Goal: Task Accomplishment & Management: Manage account settings

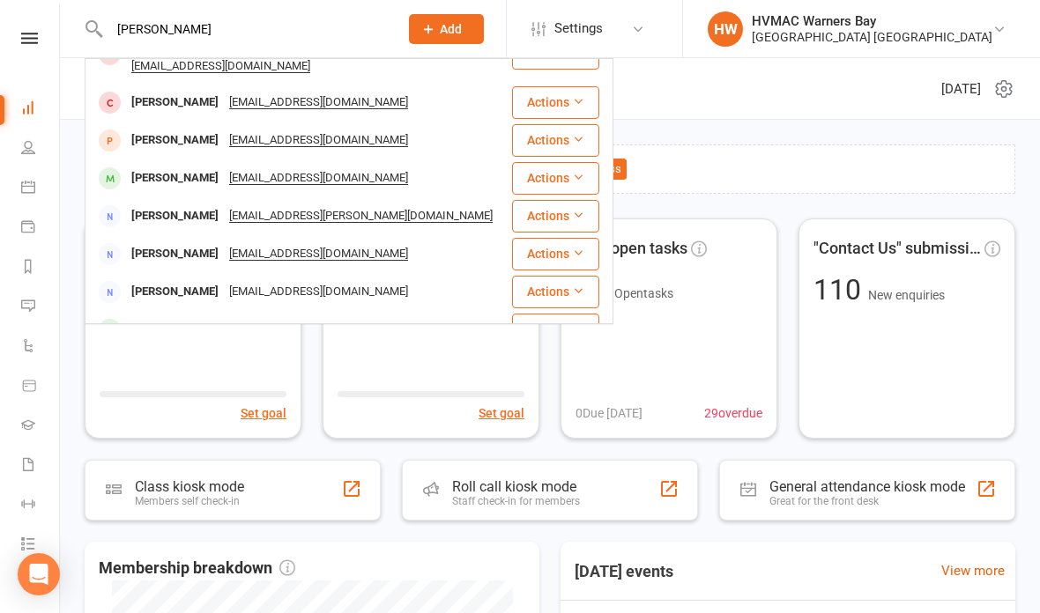
scroll to position [88, 0]
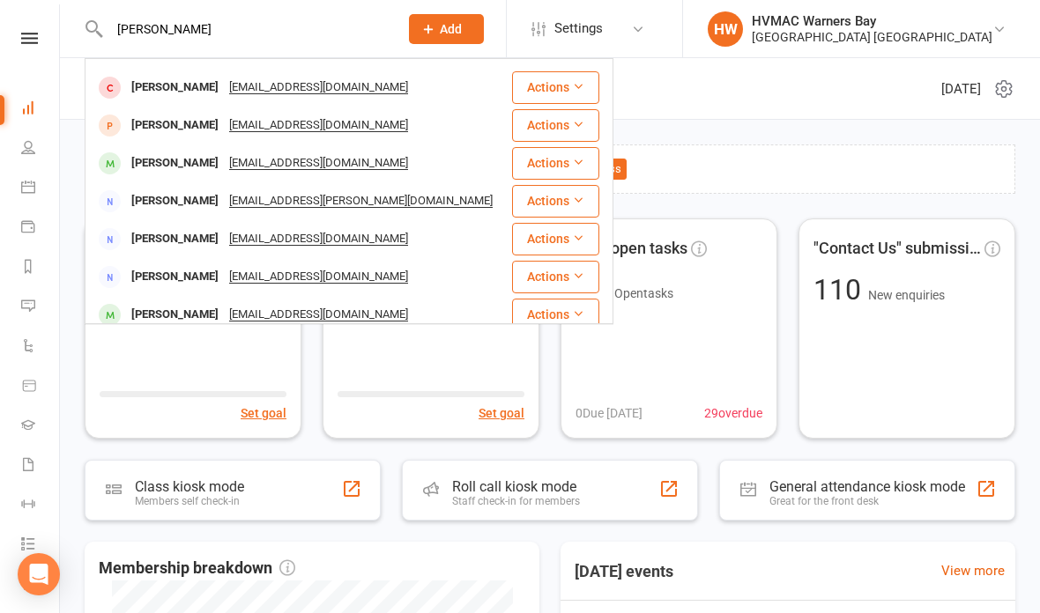
type input "Percy"
click at [433, 107] on div "Percy Harley lily.ferres.designs@gmail.com" at bounding box center [298, 125] width 424 height 36
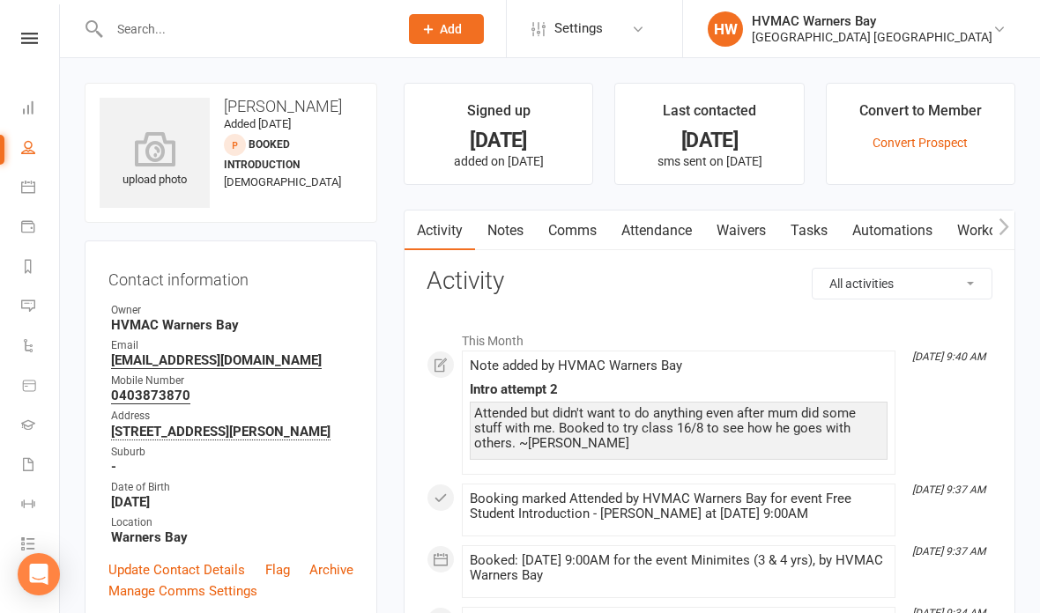
click at [752, 221] on link "Waivers" at bounding box center [741, 231] width 74 height 41
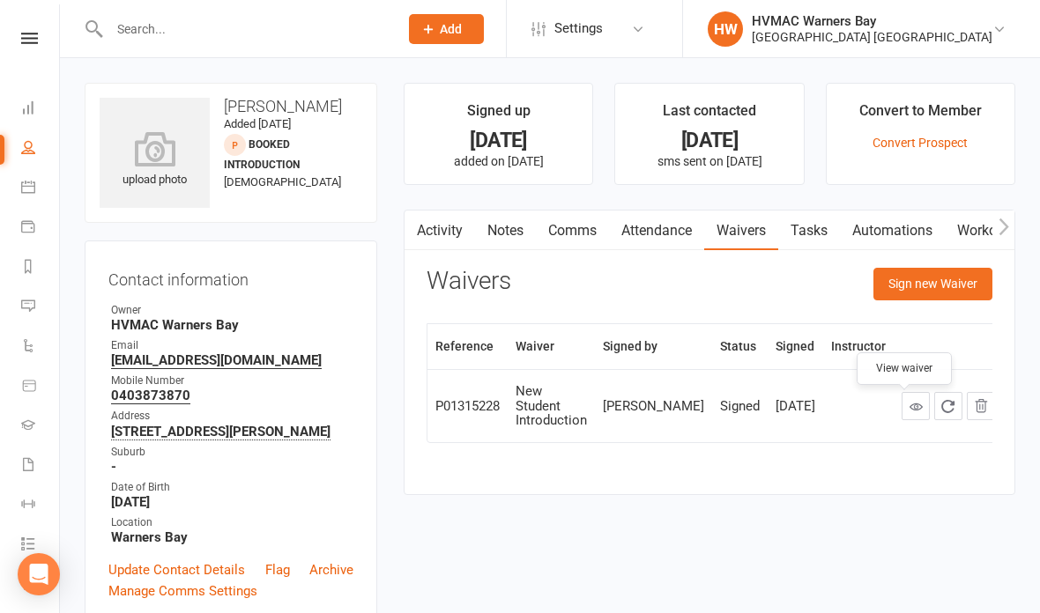
click at [901, 397] on link at bounding box center [915, 406] width 28 height 28
click at [37, 187] on link "Calendar" at bounding box center [41, 189] width 40 height 40
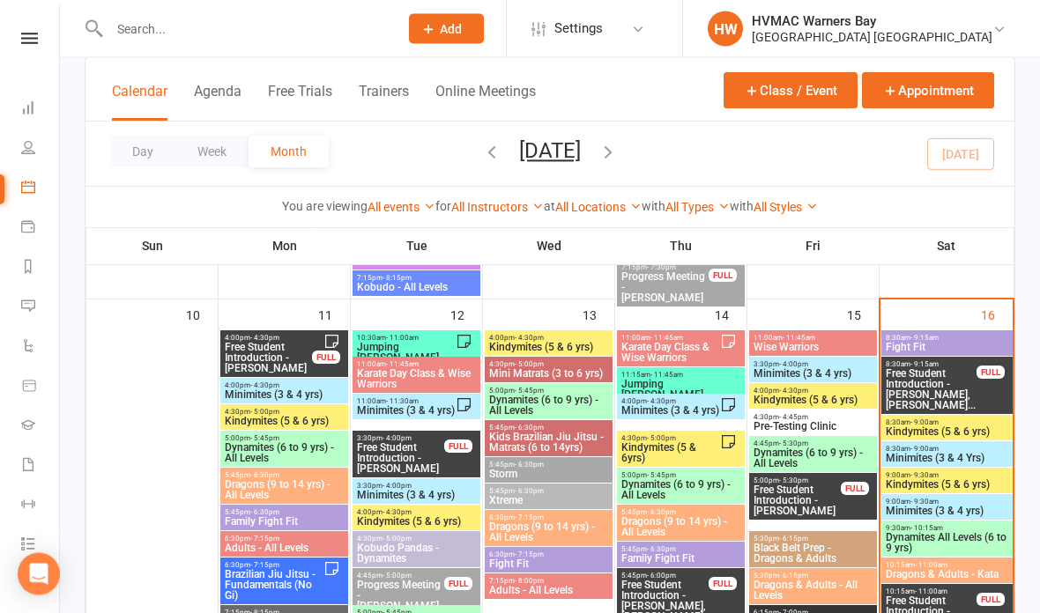
click at [939, 340] on span "8:30am - 9:15am" at bounding box center [947, 339] width 124 height 8
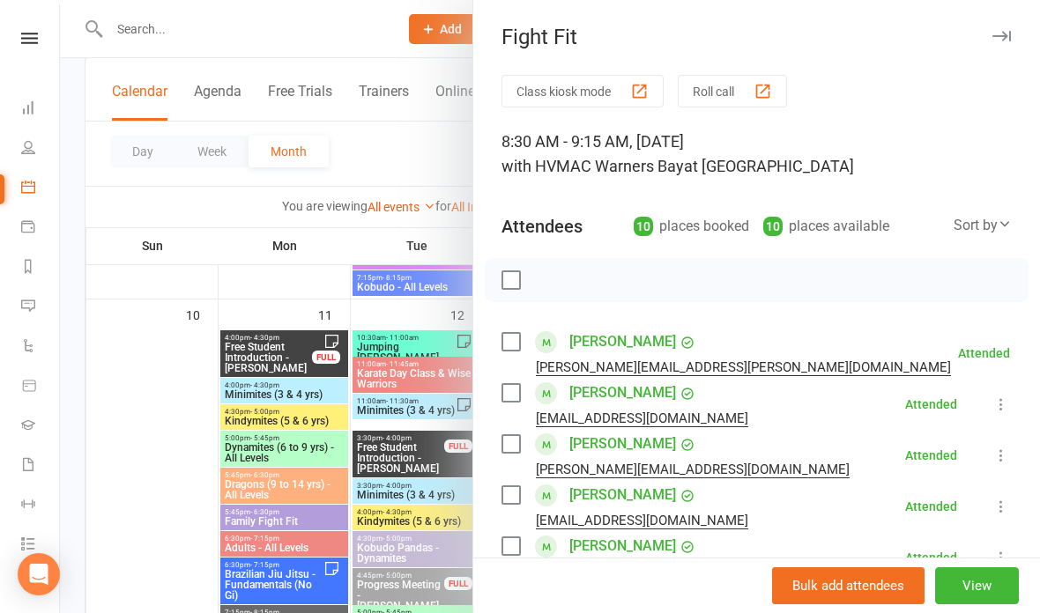
click at [447, 497] on div at bounding box center [550, 306] width 980 height 613
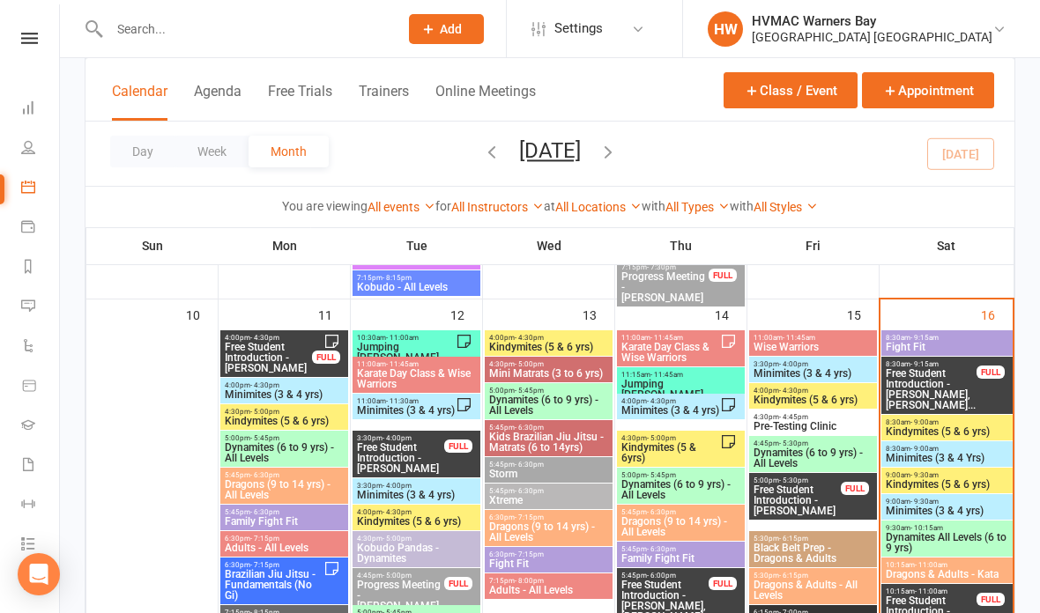
click at [926, 386] on span "Free Student Introduction - Alana Jolly, Eadie Jol..." at bounding box center [931, 389] width 93 height 42
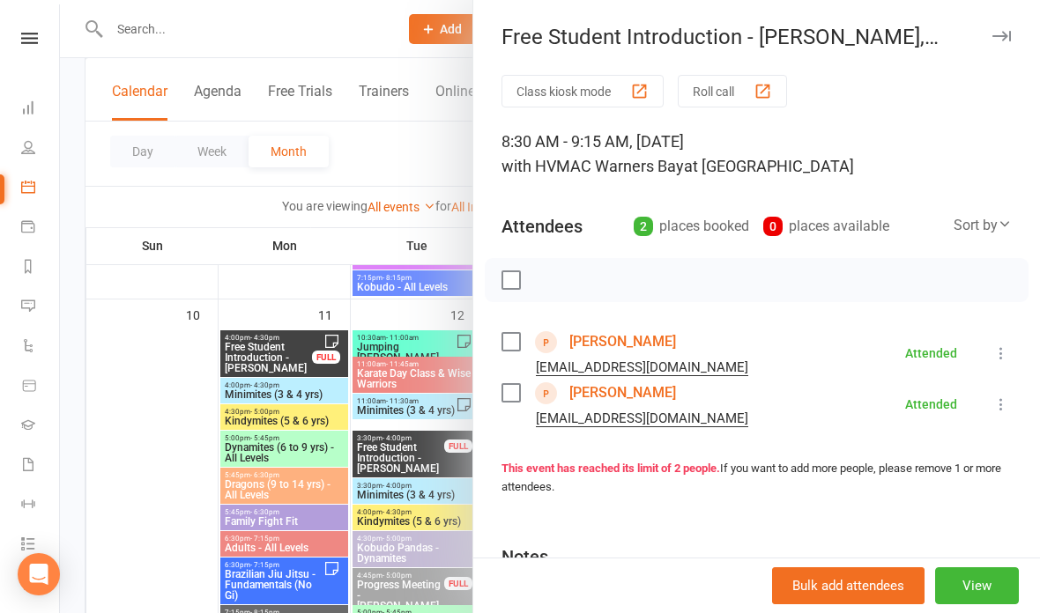
click at [407, 200] on div at bounding box center [550, 306] width 980 height 613
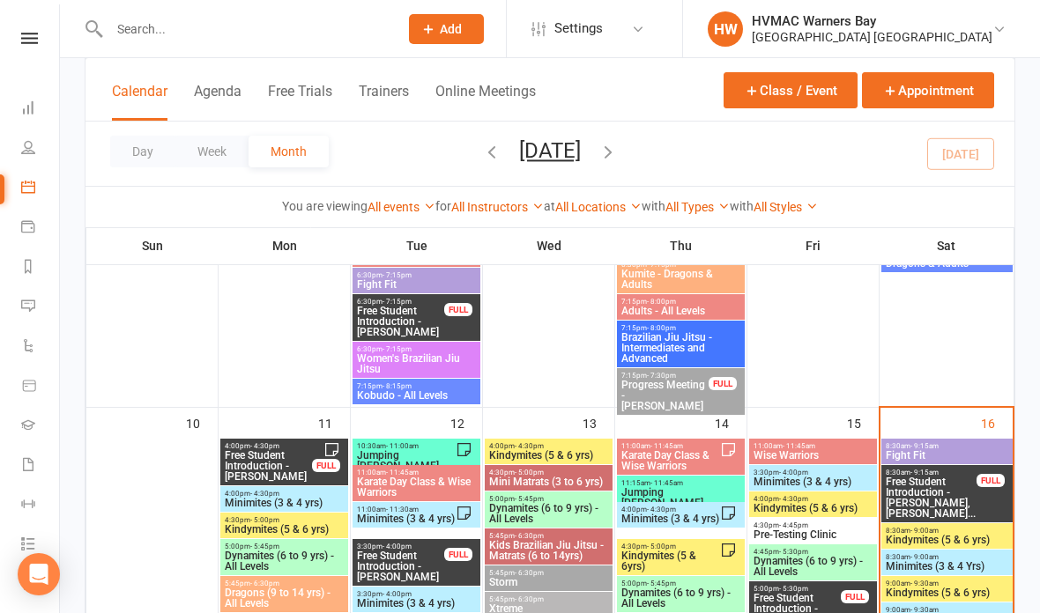
scroll to position [1448, 0]
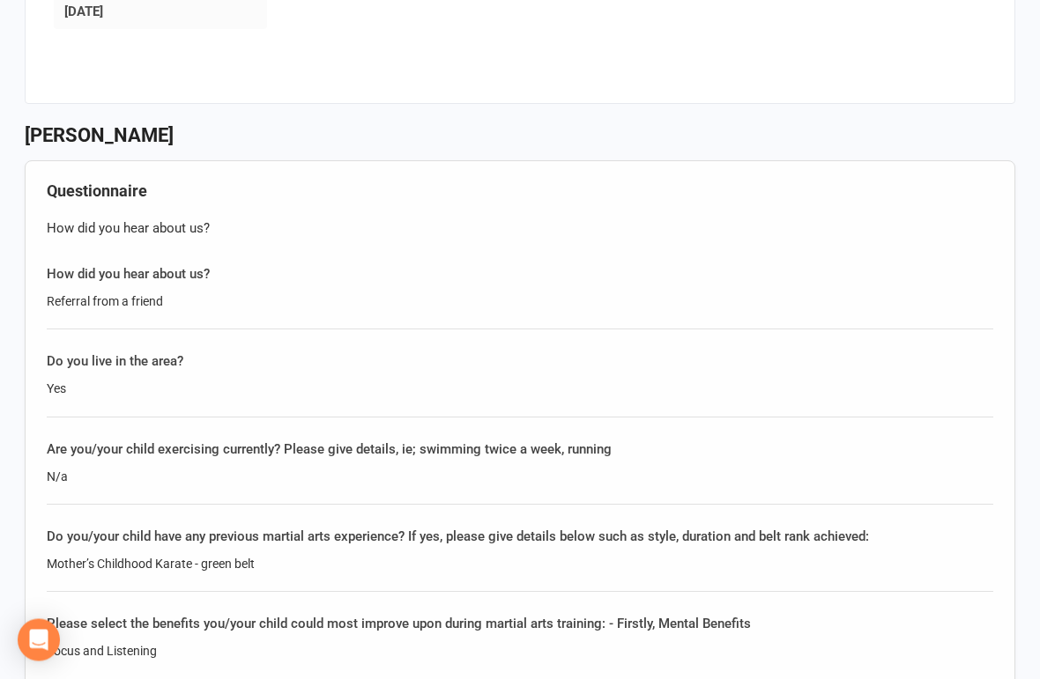
scroll to position [1395, 0]
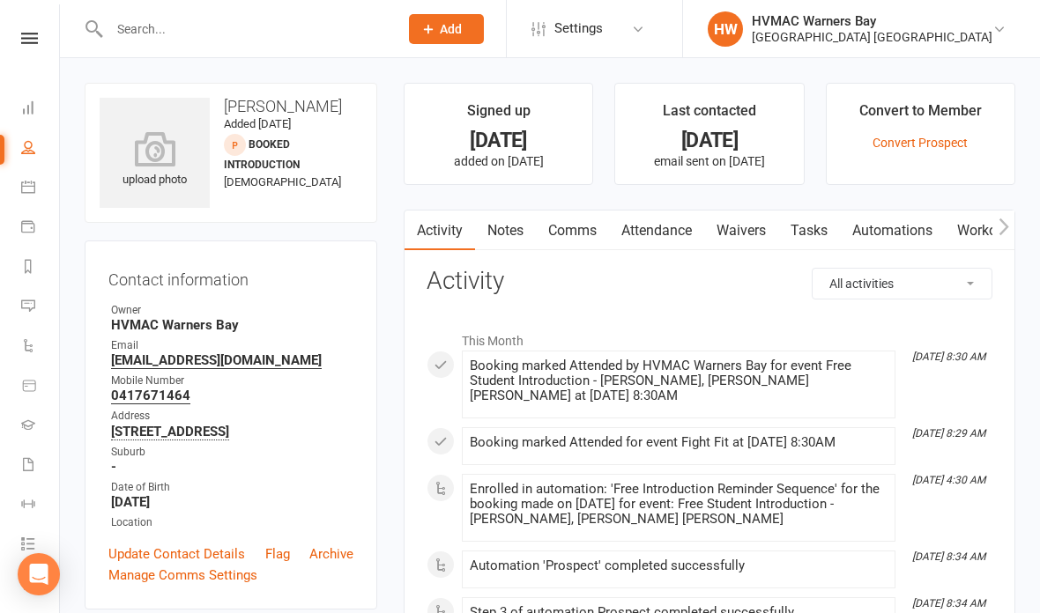
click at [757, 223] on link "Waivers" at bounding box center [741, 231] width 74 height 41
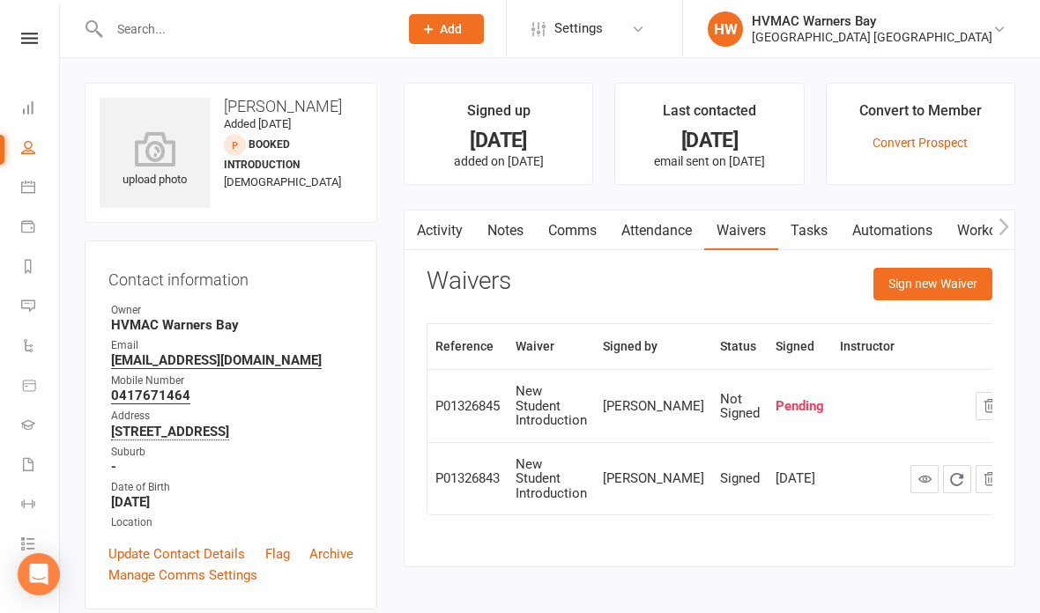
click at [981, 398] on icon "button" at bounding box center [989, 406] width 16 height 16
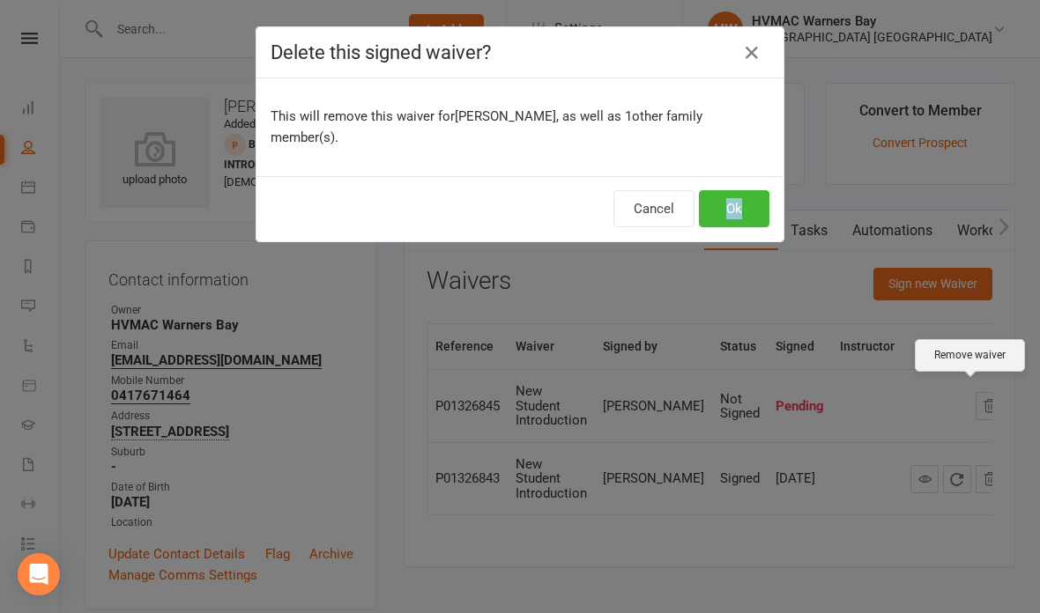
click at [763, 61] on button "button" at bounding box center [751, 53] width 28 height 28
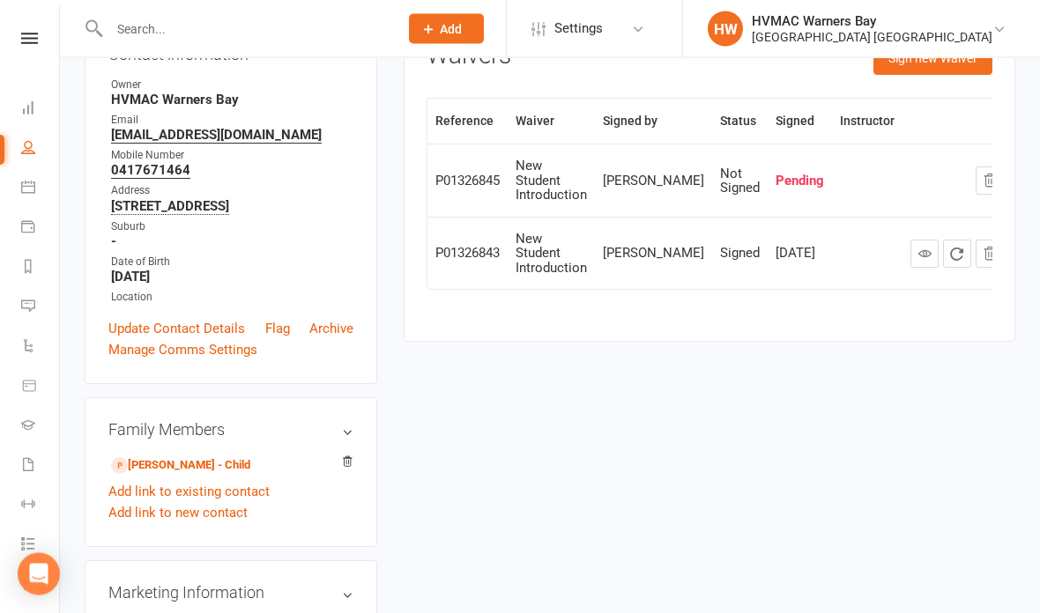
scroll to position [227, 0]
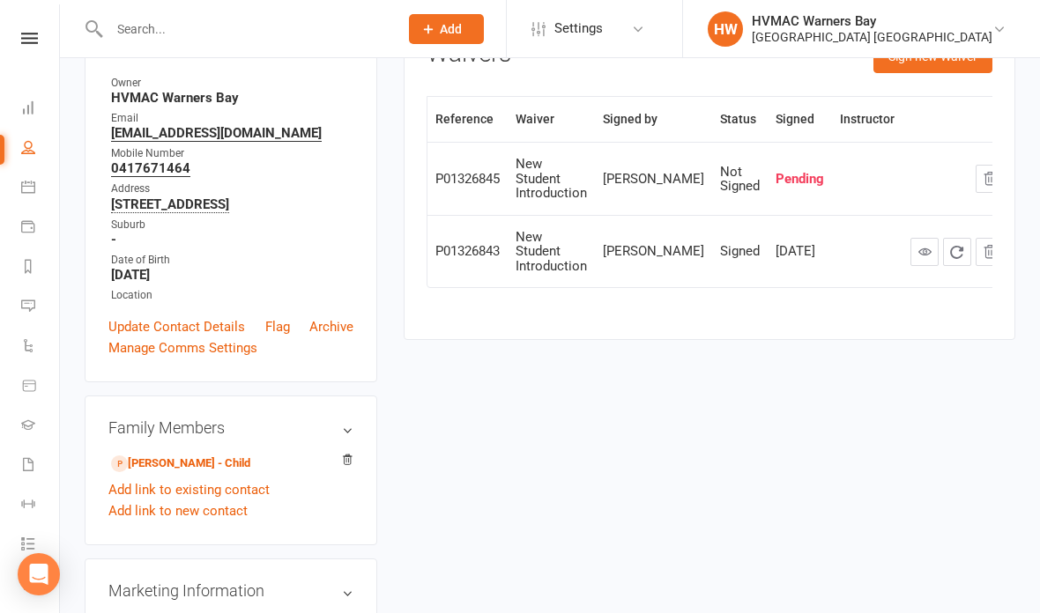
click at [159, 465] on link "Eadie Jolly-Fox - Child" at bounding box center [180, 464] width 139 height 19
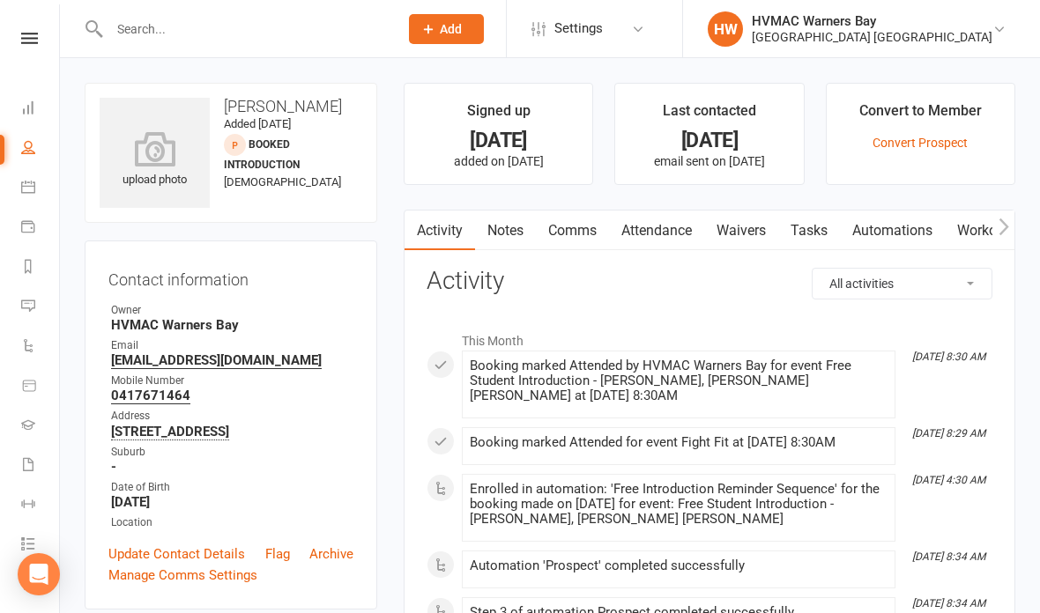
click at [744, 226] on link "Waivers" at bounding box center [741, 231] width 74 height 41
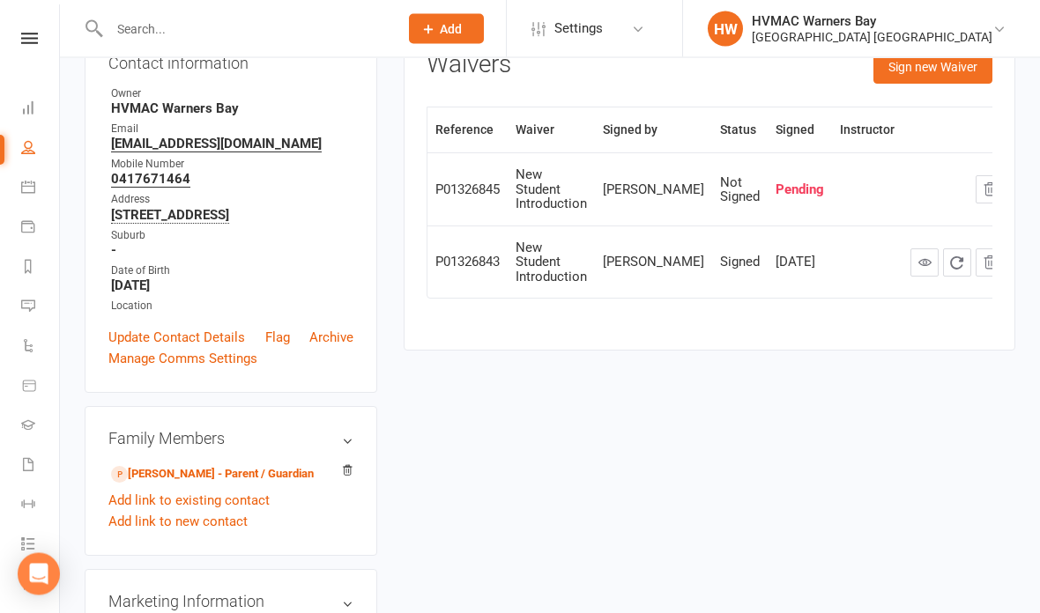
scroll to position [217, 0]
click at [161, 469] on link "Alana Parrott-Jolly - Parent / Guardian" at bounding box center [212, 474] width 203 height 19
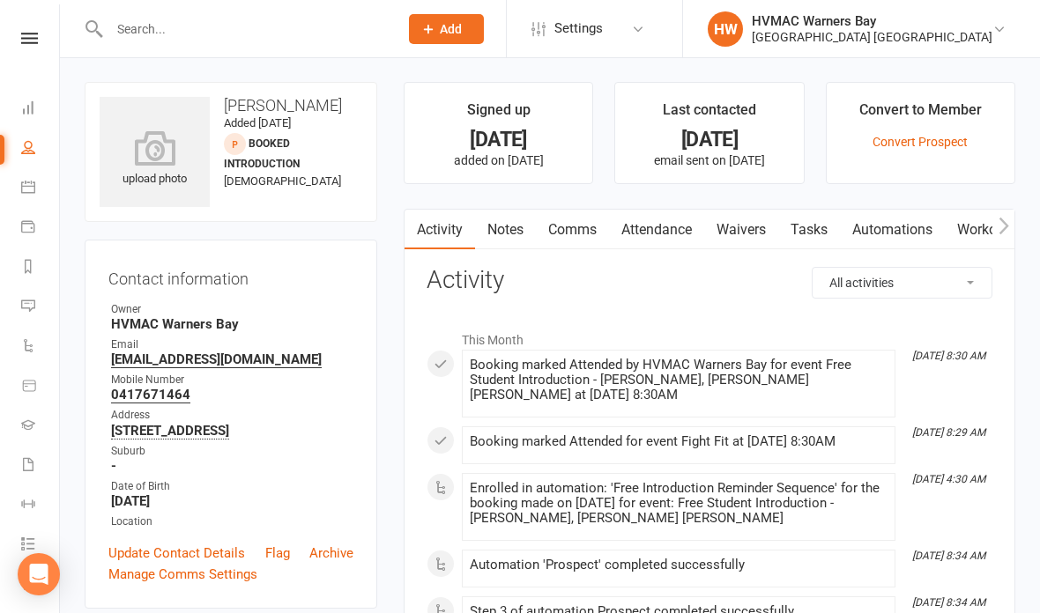
scroll to position [19, 0]
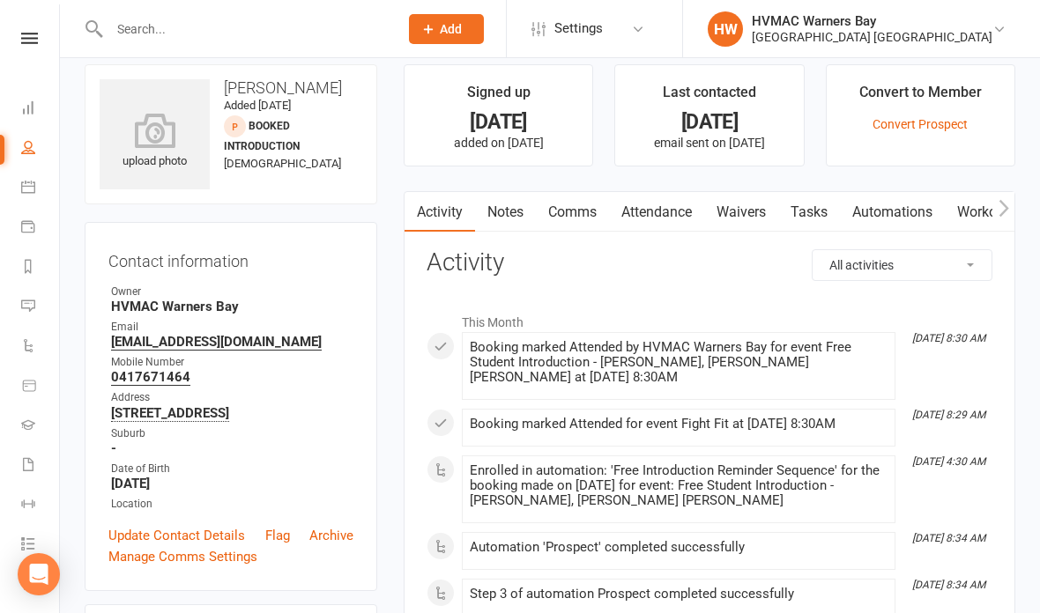
click at [767, 201] on link "Waivers" at bounding box center [741, 212] width 74 height 41
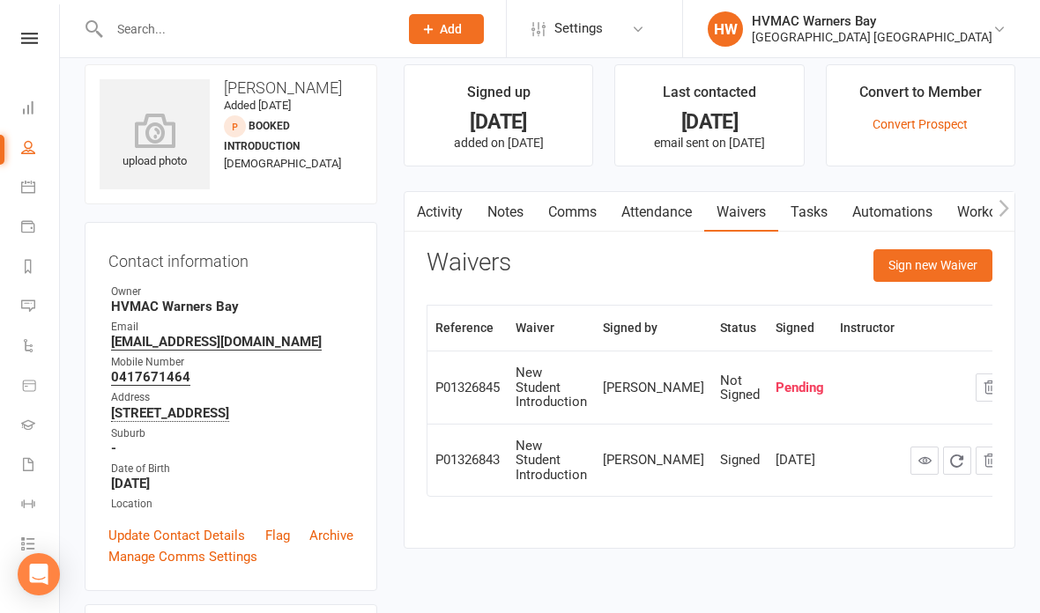
click at [32, 188] on icon at bounding box center [28, 187] width 14 height 14
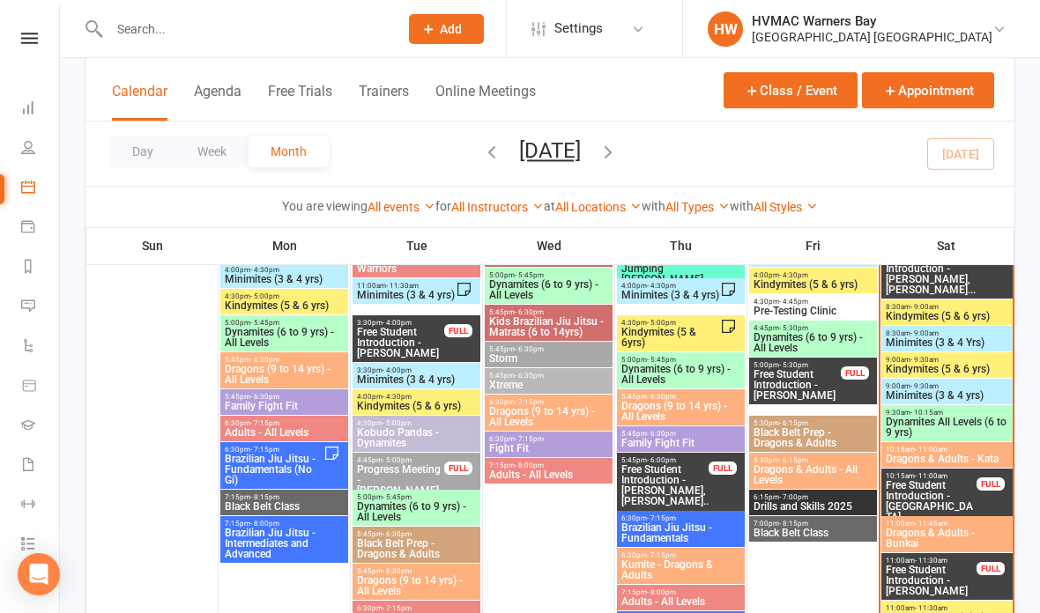
scroll to position [1694, 0]
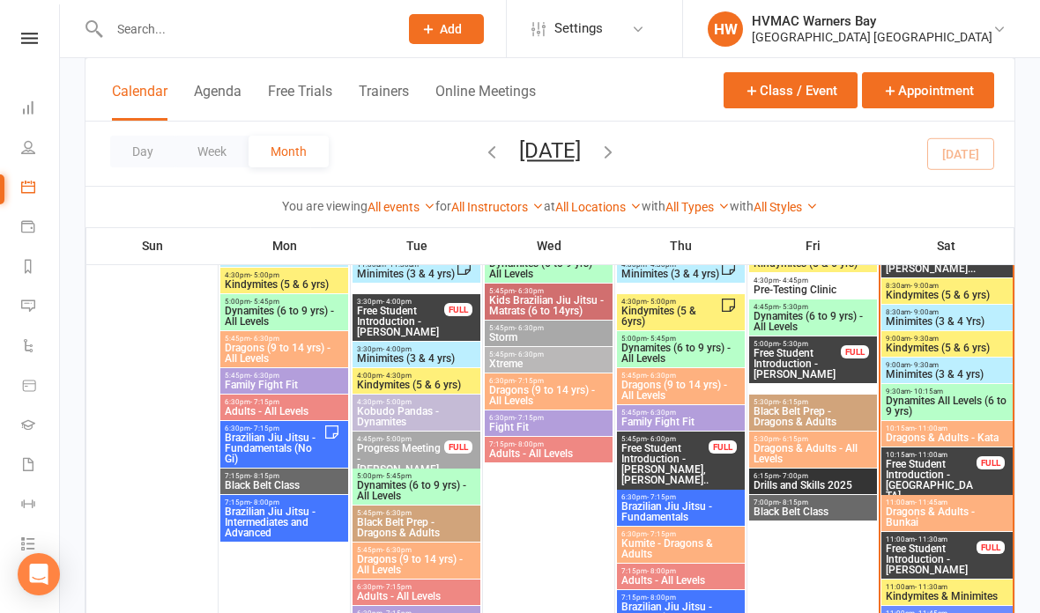
click at [947, 372] on span "Minimites (3 & 4 yrs)" at bounding box center [947, 374] width 124 height 11
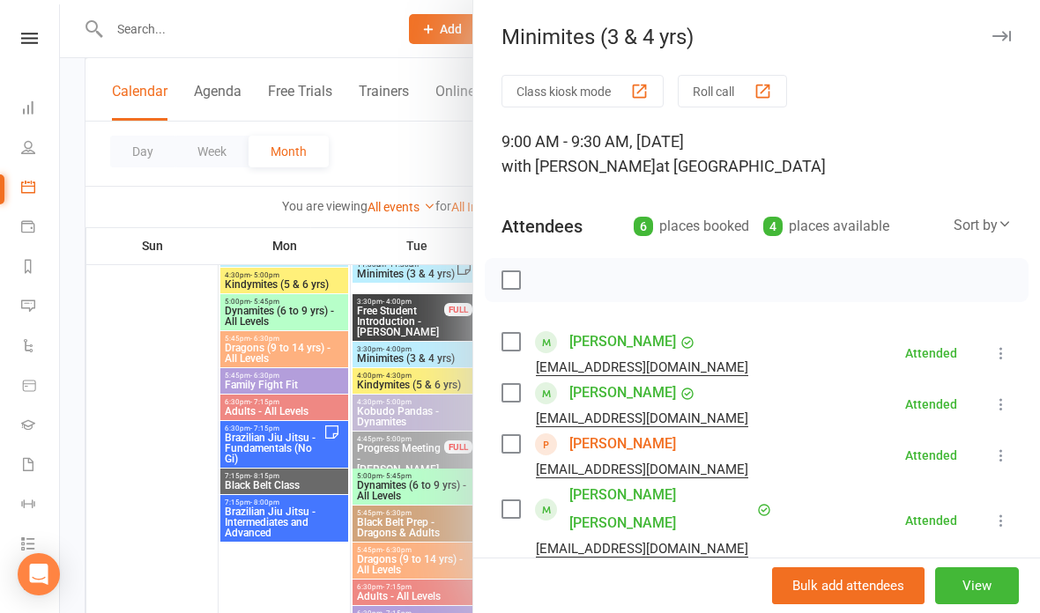
click at [620, 442] on link "Percy Harley" at bounding box center [622, 444] width 107 height 28
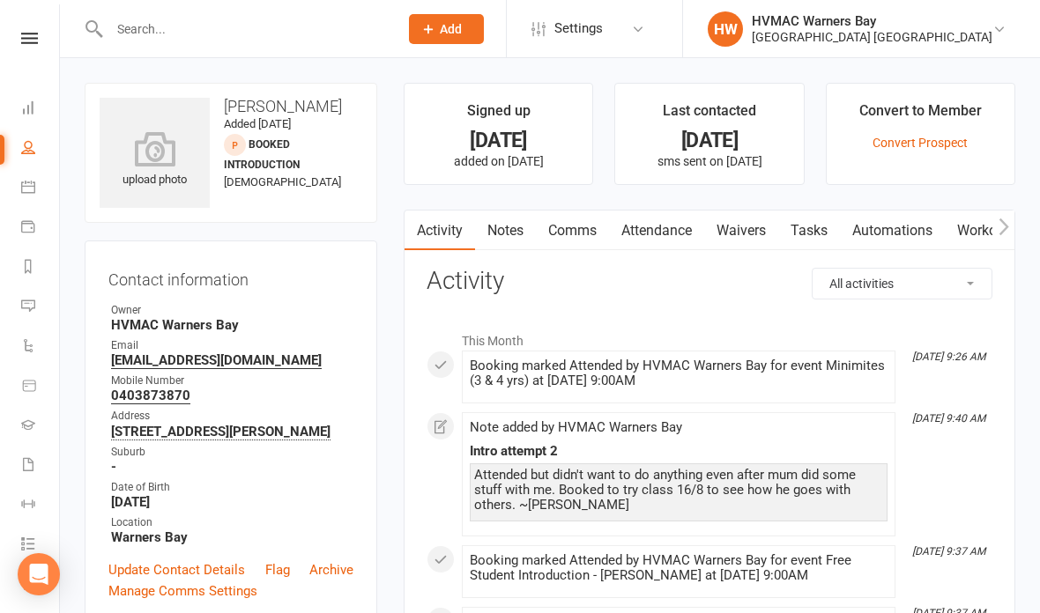
click at [745, 219] on link "Waivers" at bounding box center [741, 231] width 74 height 41
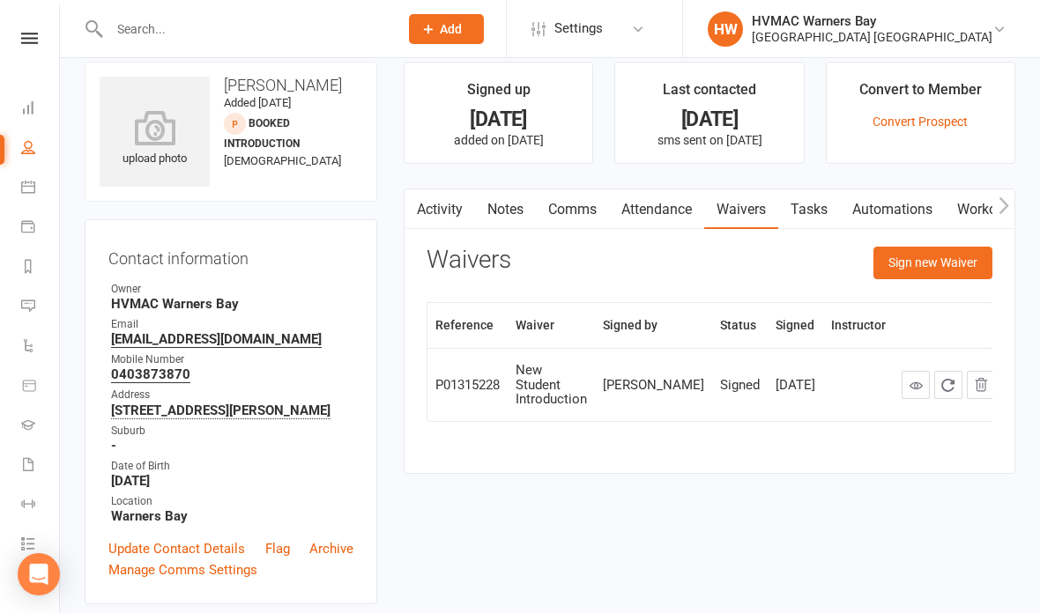
scroll to position [48, 0]
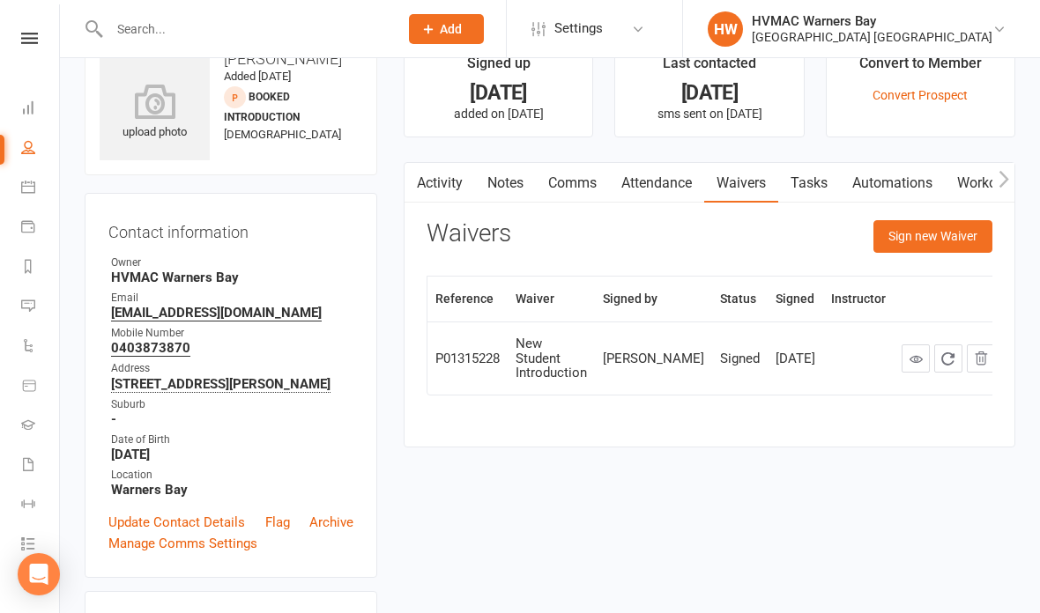
click at [944, 237] on button "Sign new Waiver" at bounding box center [932, 236] width 119 height 32
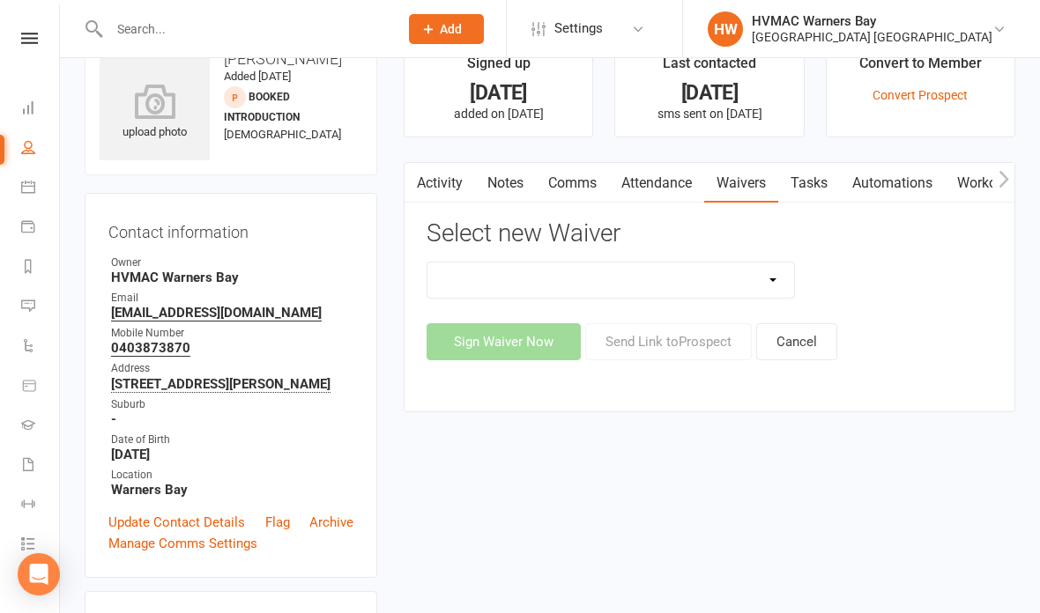
click at [715, 273] on select "Cancellation Form Cancellation Form - Kinder Kicks Fitness Challenge Goals Asse…" at bounding box center [610, 280] width 367 height 35
select select "5387"
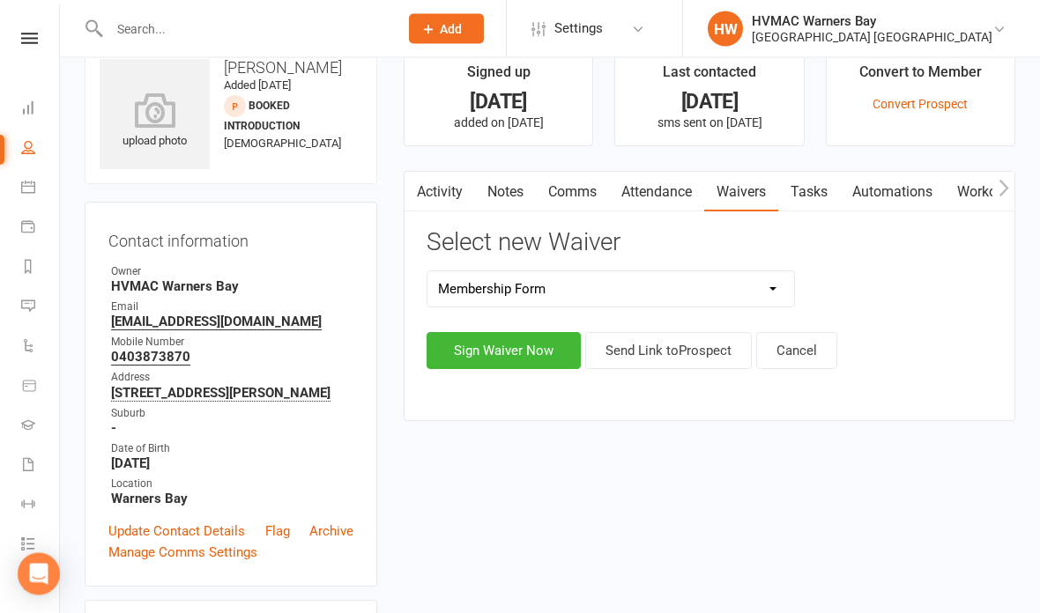
scroll to position [0, 0]
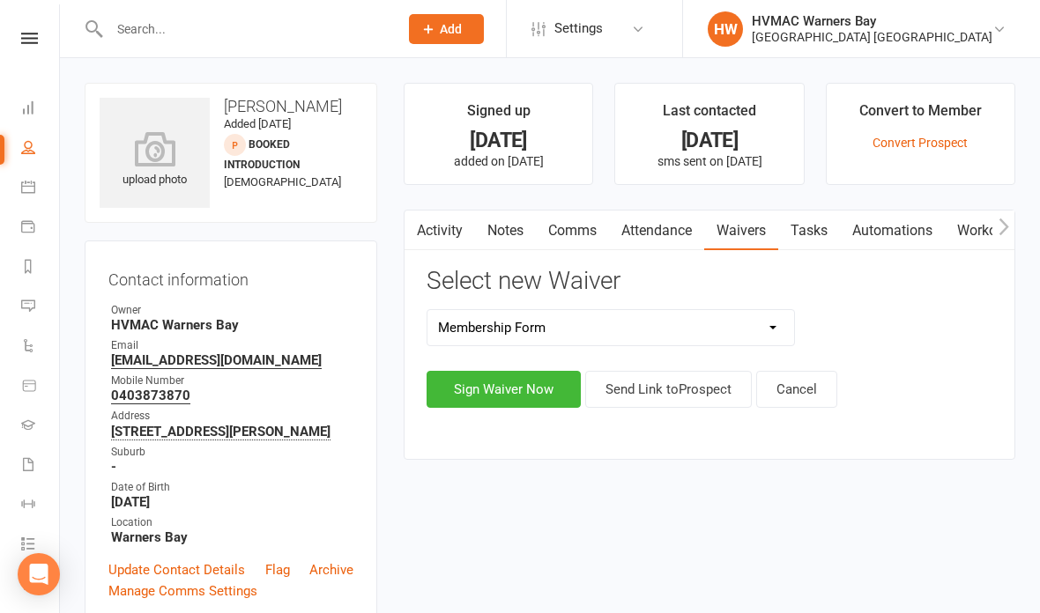
click at [535, 380] on button "Sign Waiver Now" at bounding box center [503, 389] width 154 height 37
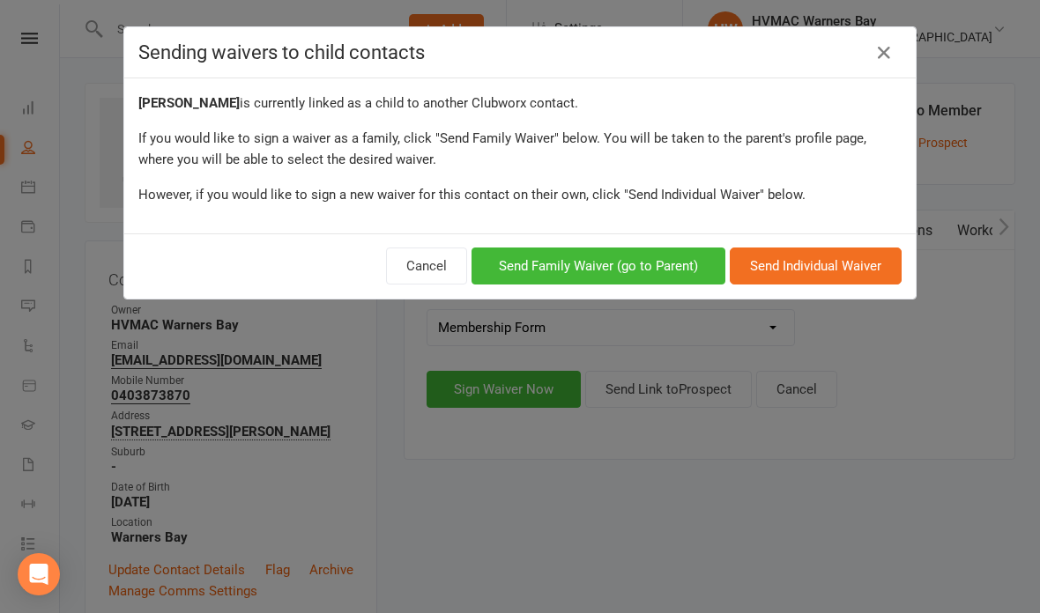
click at [661, 265] on button "Send Family Waiver (go to Parent)" at bounding box center [598, 266] width 254 height 37
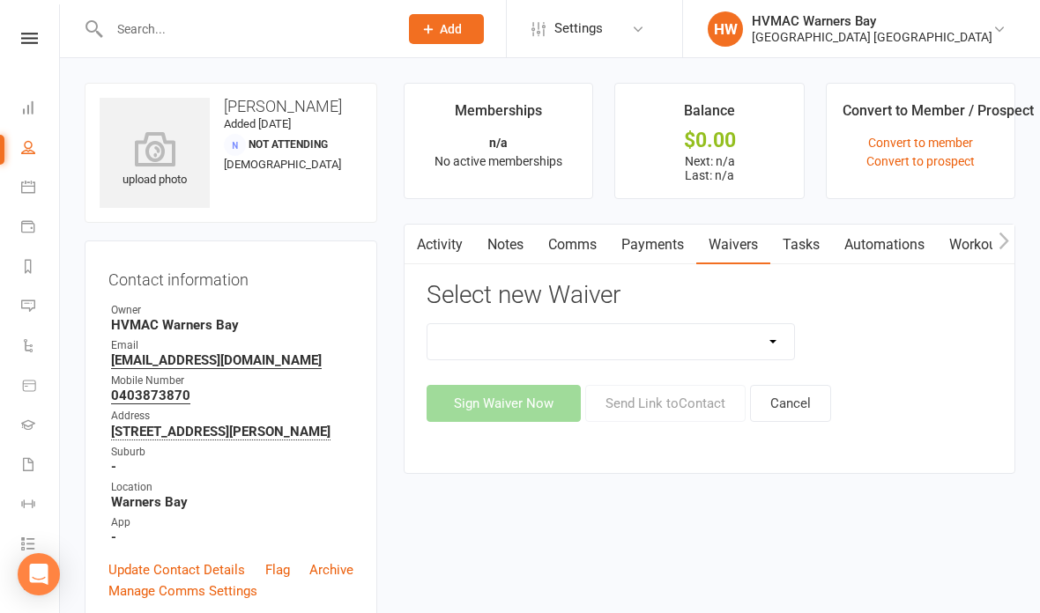
click at [607, 335] on select "Cancellation Form Cancellation Form - Kinder Kicks Fitness Challenge Goals Asse…" at bounding box center [610, 341] width 367 height 35
click at [952, 309] on div "Select new Waiver Cancellation Form Cancellation Form - Kinder Kicks Fitness Ch…" at bounding box center [709, 352] width 566 height 140
click at [626, 324] on select "Cancellation Form Cancellation Form - Kinder Kicks Fitness Challenge Goals Asse…" at bounding box center [610, 341] width 367 height 35
select select "5387"
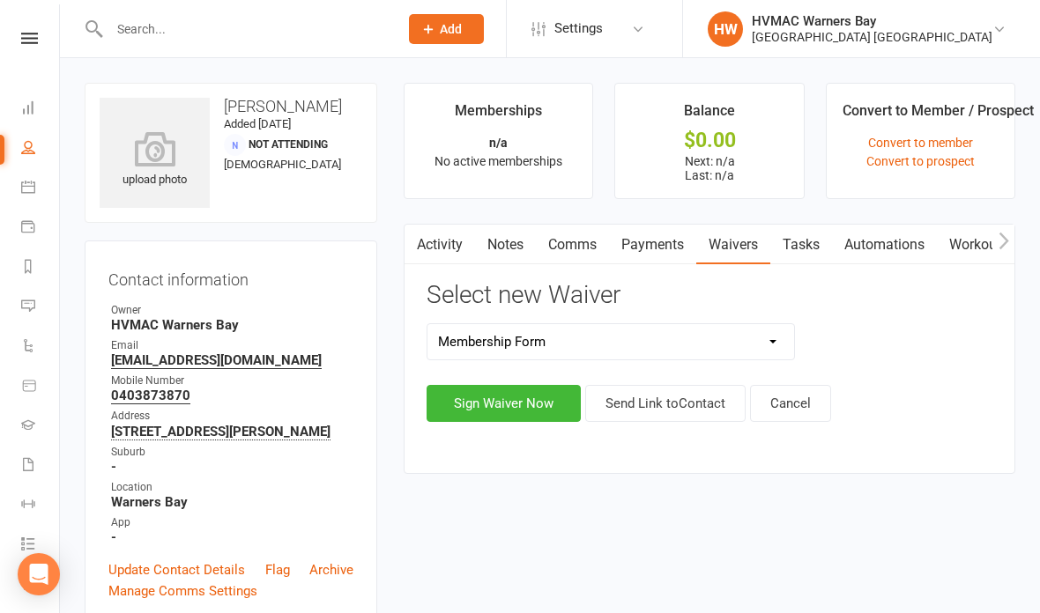
click at [512, 400] on button "Sign Waiver Now" at bounding box center [503, 403] width 154 height 37
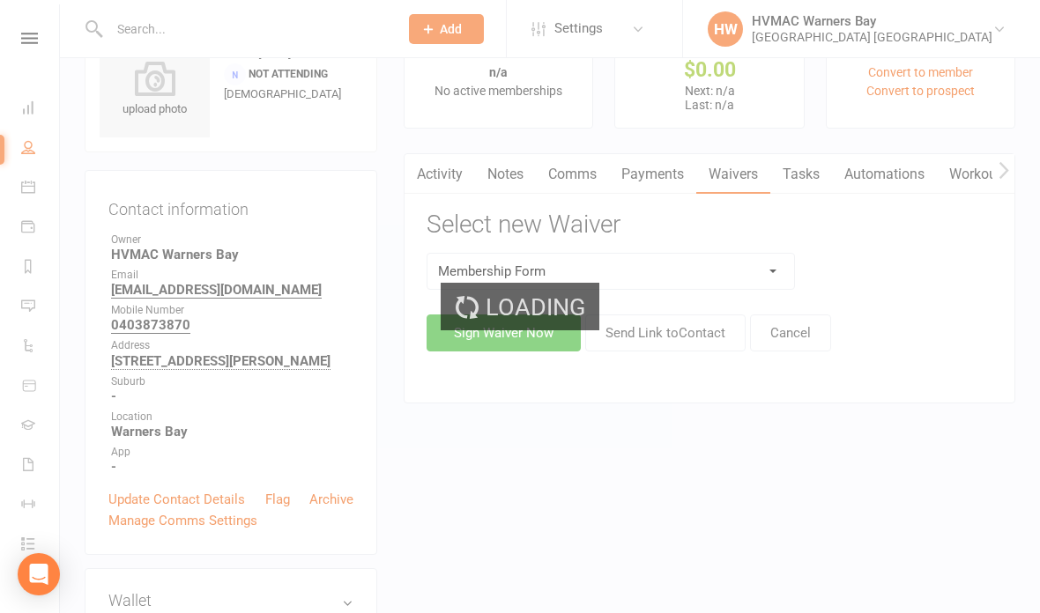
select select "bank_account"
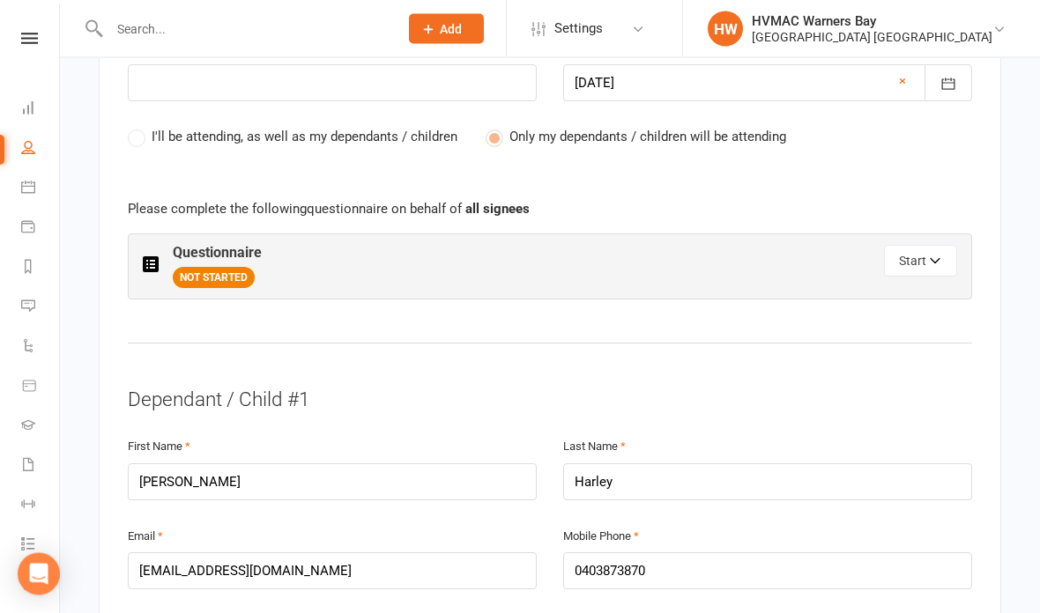
scroll to position [890, 0]
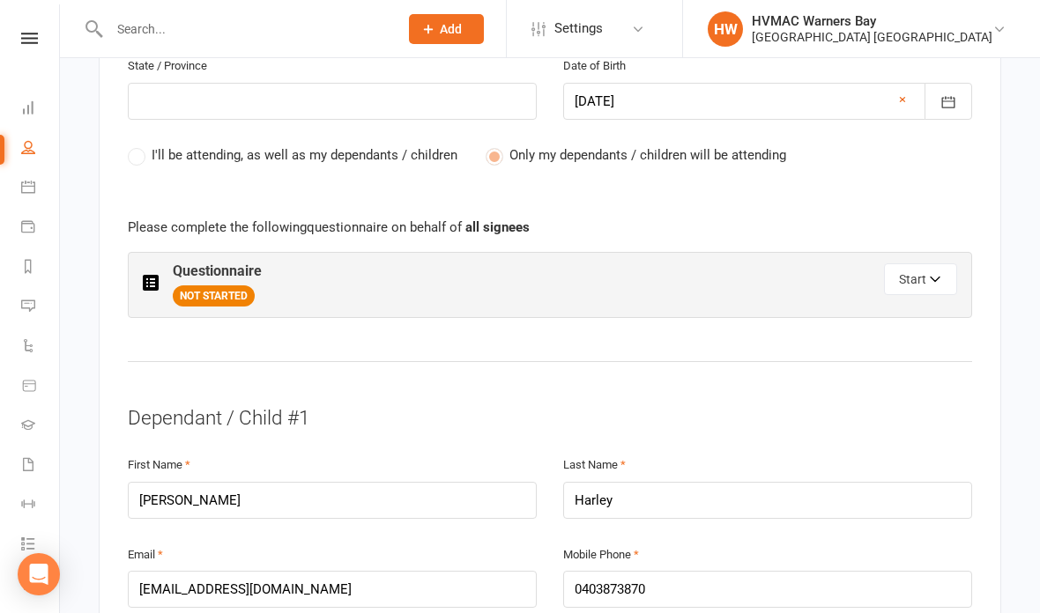
click at [715, 263] on div "Start" at bounding box center [753, 279] width 407 height 32
click at [901, 267] on button "Start" at bounding box center [920, 279] width 73 height 32
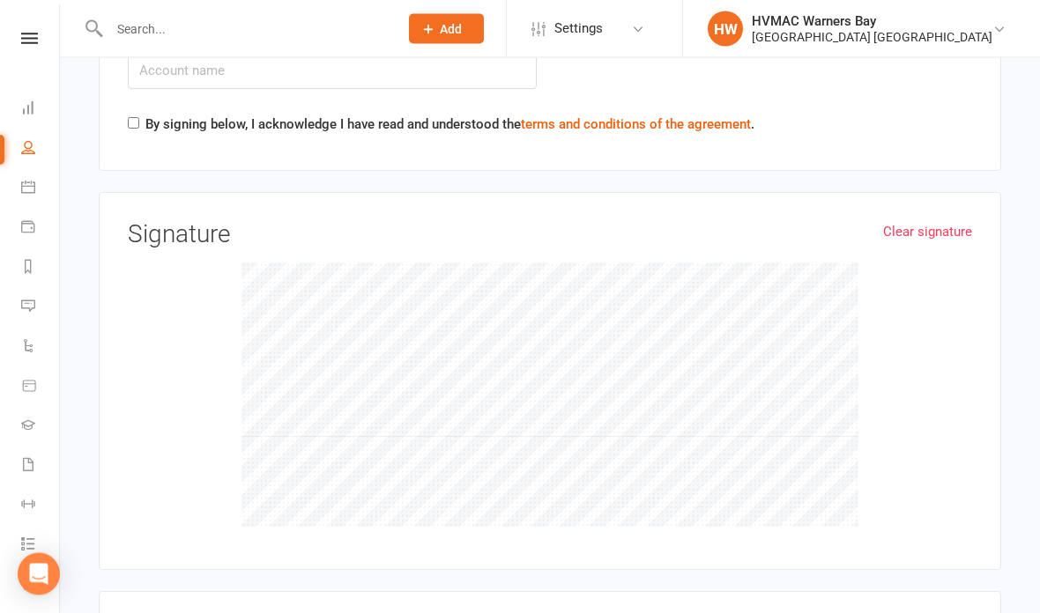
scroll to position [6534, 0]
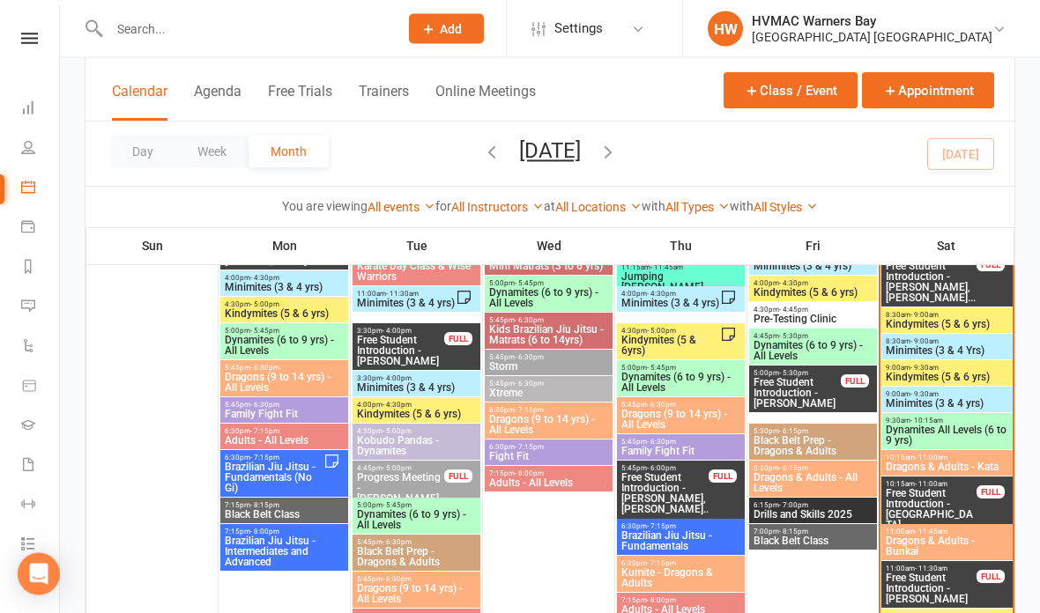
scroll to position [1665, 0]
click at [961, 345] on span "Minimites (3 & 4 Yrs)" at bounding box center [947, 350] width 124 height 11
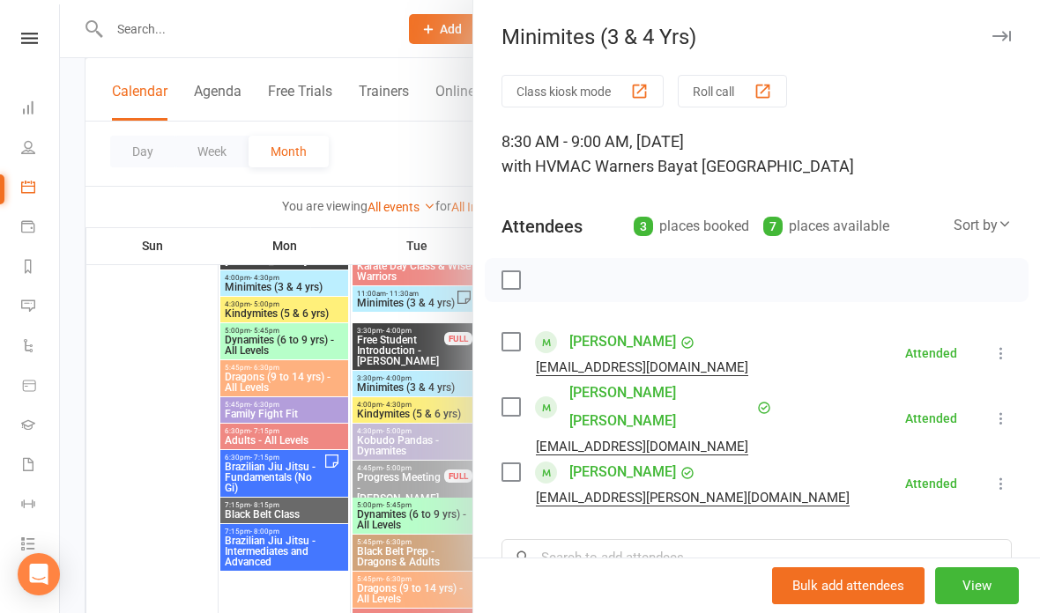
click at [373, 158] on div at bounding box center [550, 306] width 980 height 613
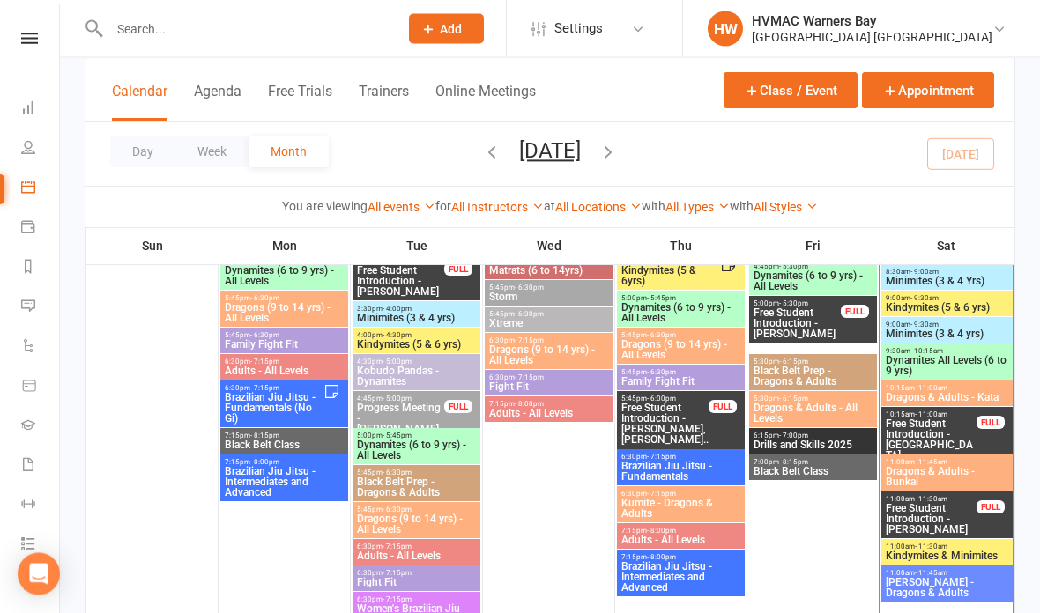
scroll to position [1735, 0]
click at [956, 423] on span "Free Student Introduction - Isla Sullivan, Violet ..." at bounding box center [931, 449] width 93 height 63
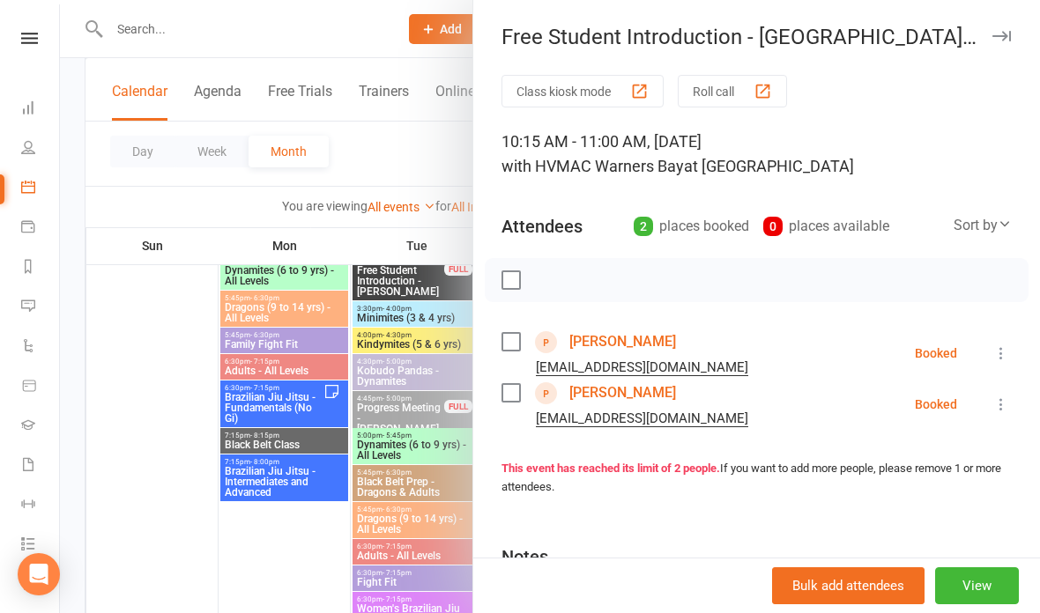
click at [386, 486] on div at bounding box center [550, 306] width 980 height 613
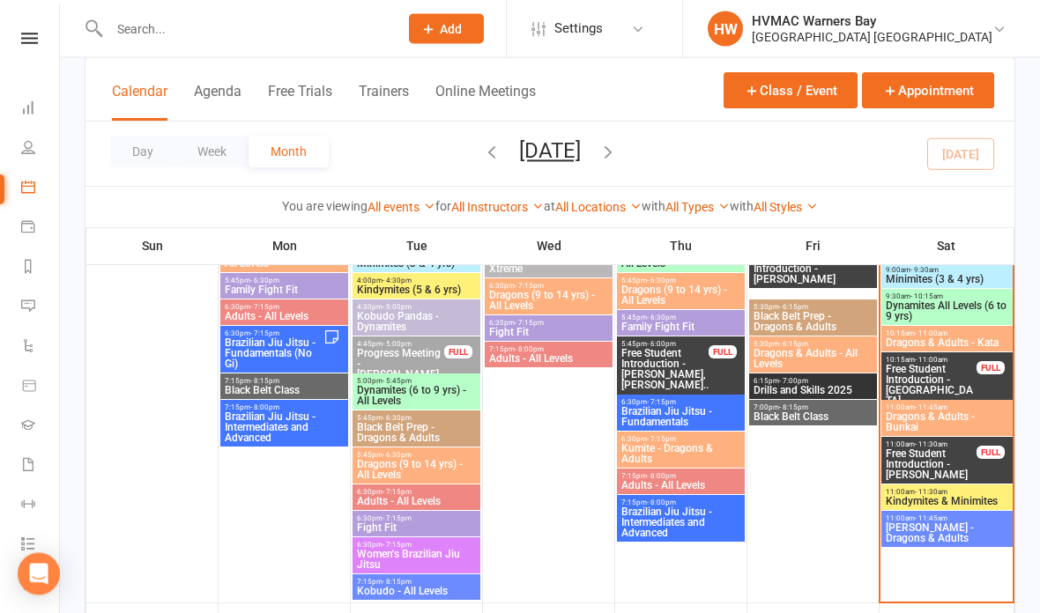
scroll to position [1789, 0]
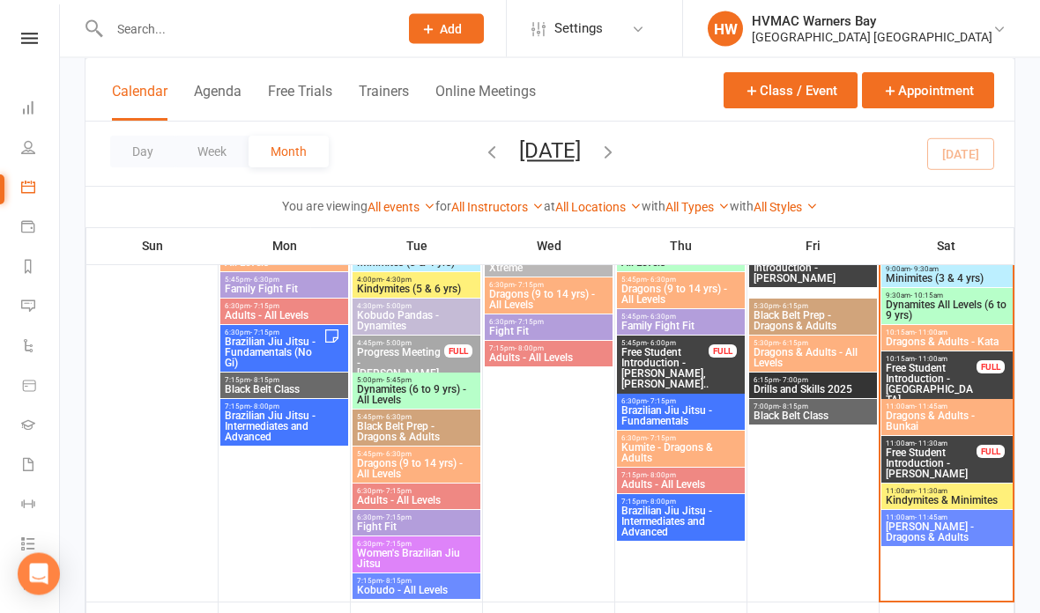
click at [976, 451] on div "FULL" at bounding box center [990, 452] width 28 height 13
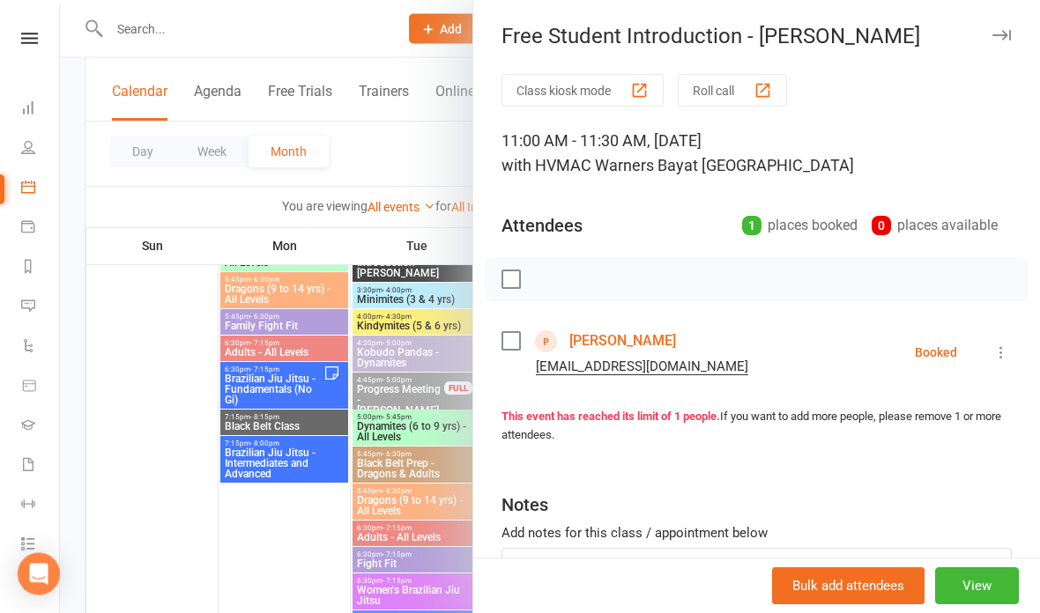
scroll to position [1753, 0]
click at [390, 413] on div at bounding box center [550, 306] width 980 height 613
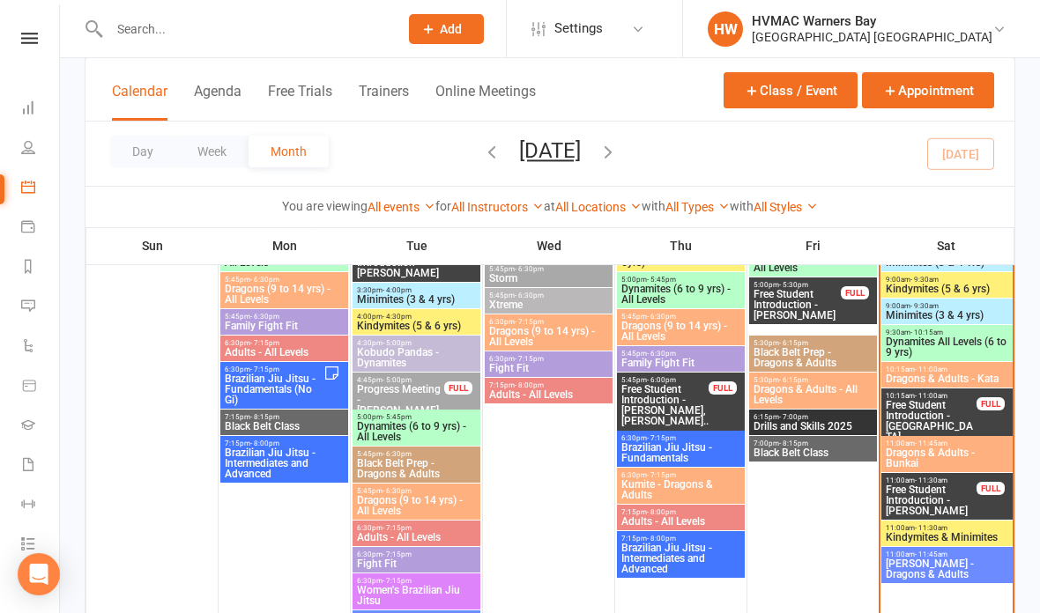
click at [960, 395] on span "10:15am - 11:00am" at bounding box center [931, 396] width 93 height 8
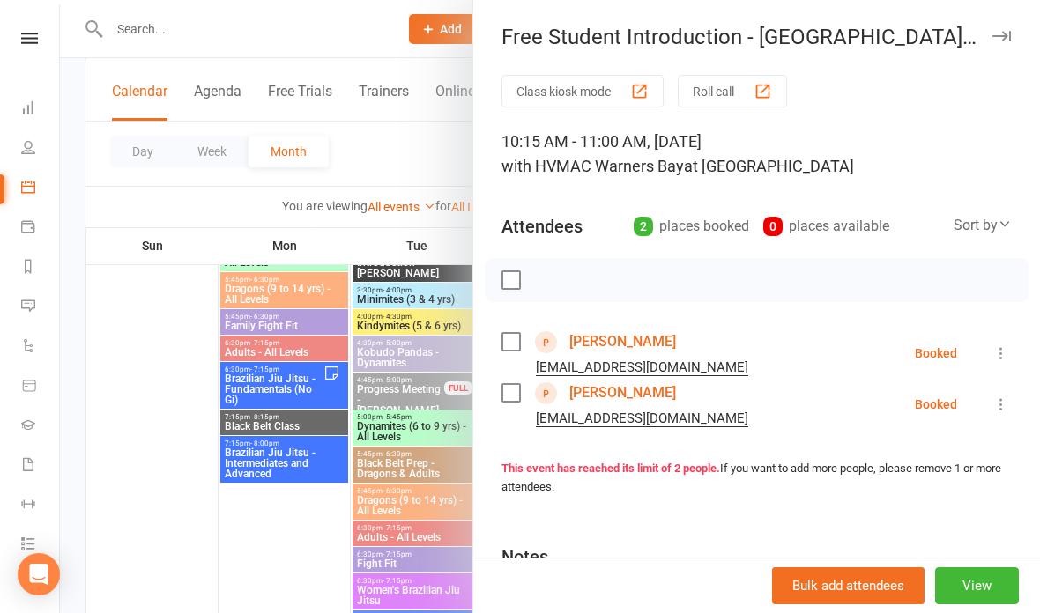
click at [382, 248] on div at bounding box center [550, 306] width 980 height 613
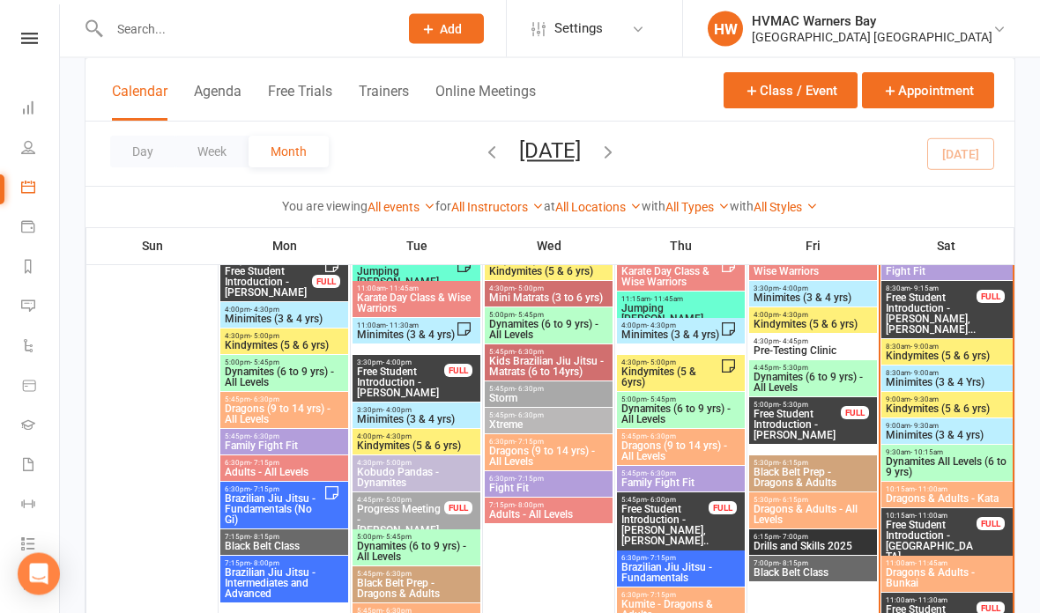
scroll to position [1633, 0]
click at [979, 431] on span "Minimites (3 & 4 yrs)" at bounding box center [947, 435] width 124 height 11
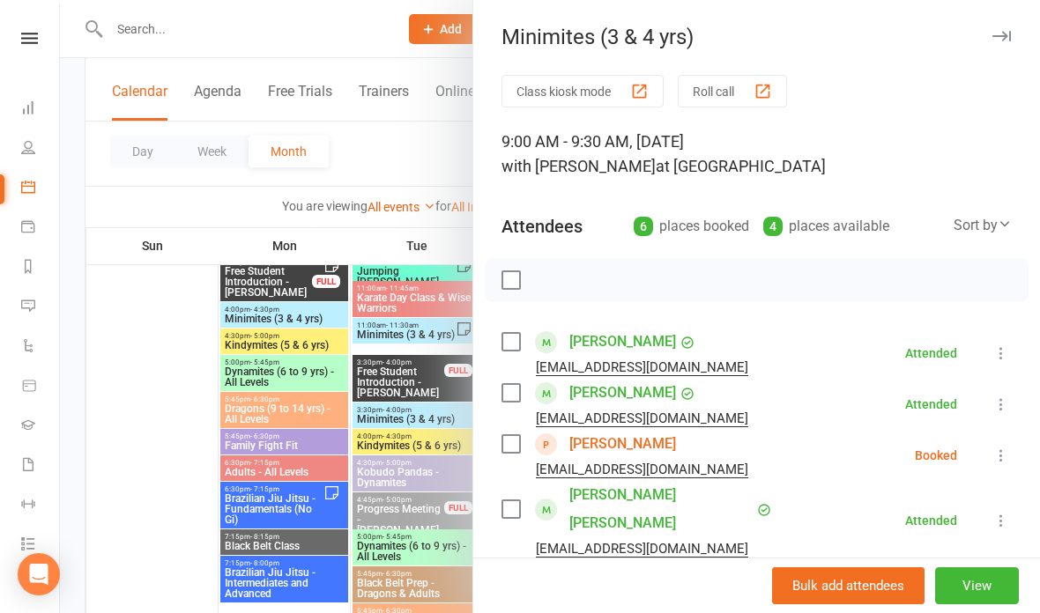
click at [1002, 462] on icon at bounding box center [1001, 456] width 18 height 18
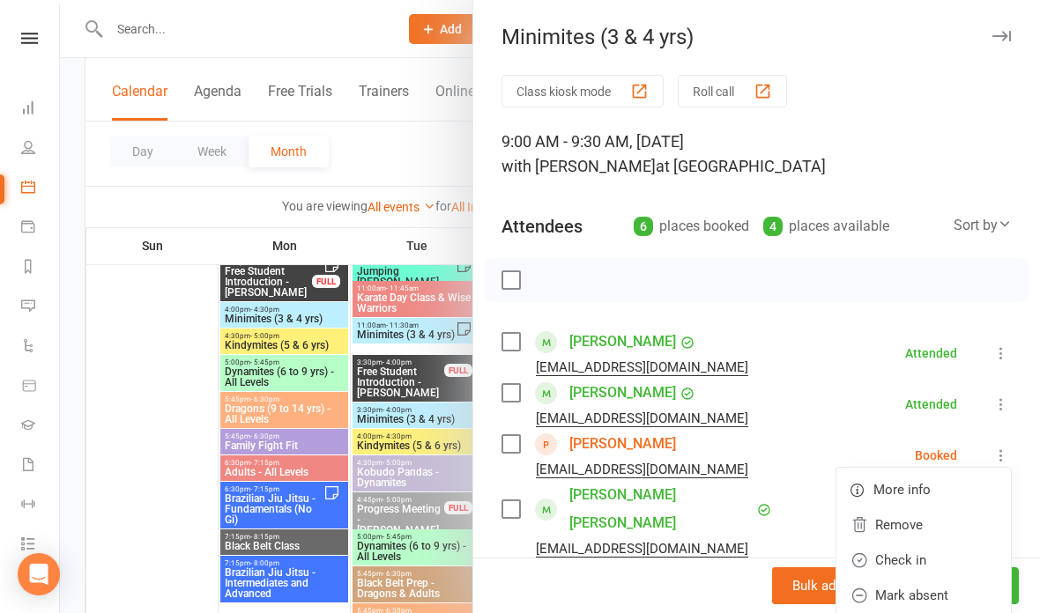
click at [931, 562] on link "Check in" at bounding box center [923, 560] width 174 height 35
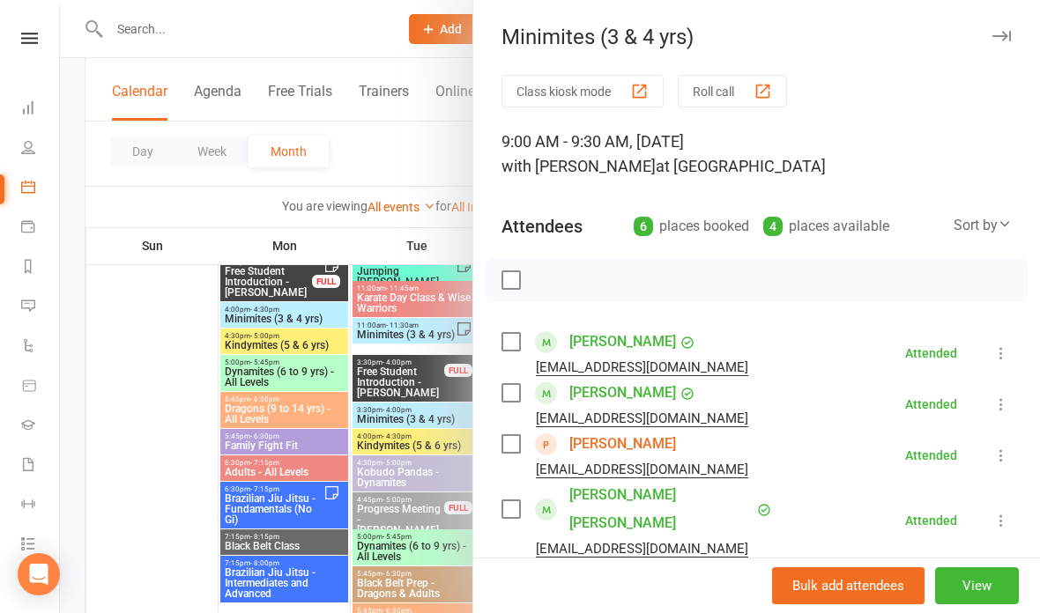
click at [382, 232] on div at bounding box center [550, 306] width 980 height 613
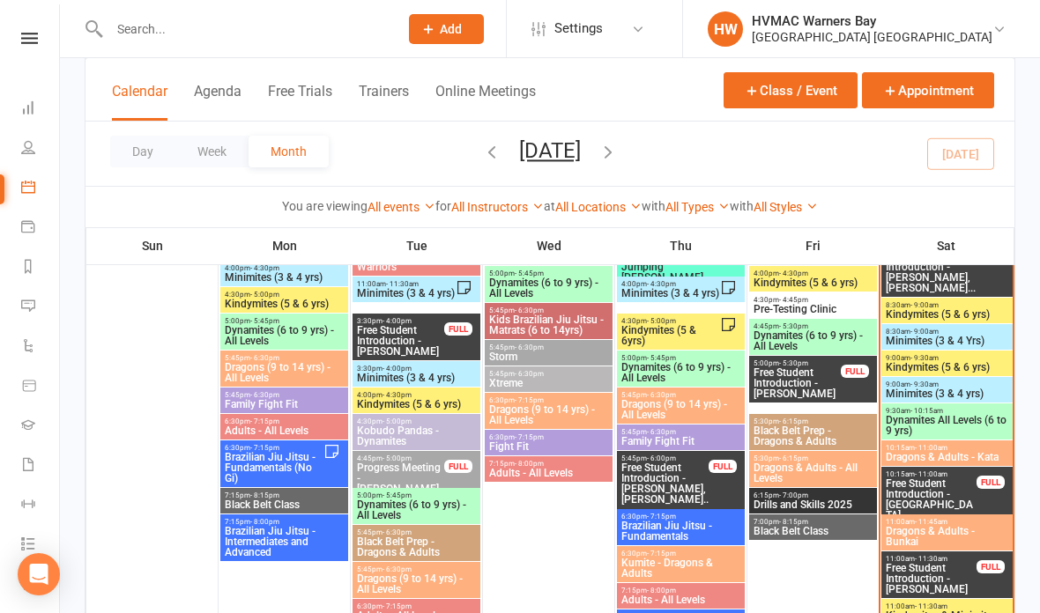
scroll to position [1677, 0]
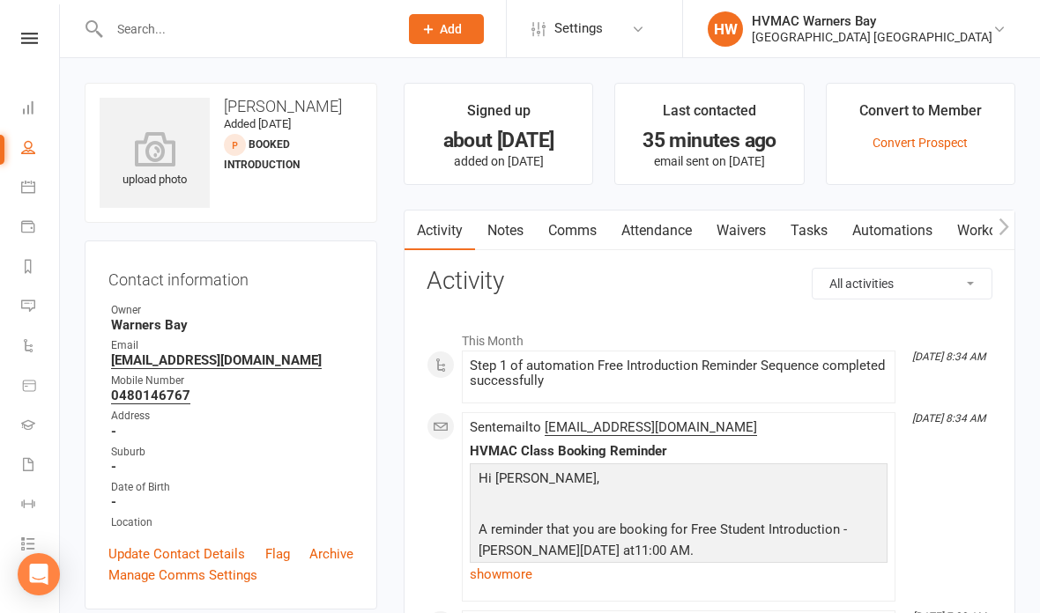
click at [746, 240] on link "Waivers" at bounding box center [741, 231] width 74 height 41
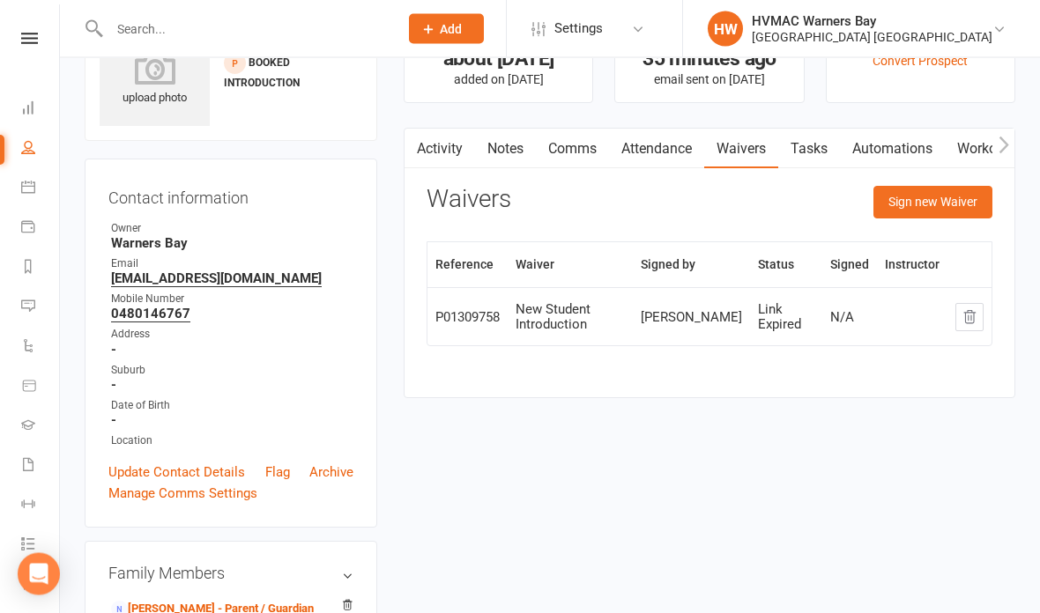
click at [914, 204] on button "Sign new Waiver" at bounding box center [932, 203] width 119 height 32
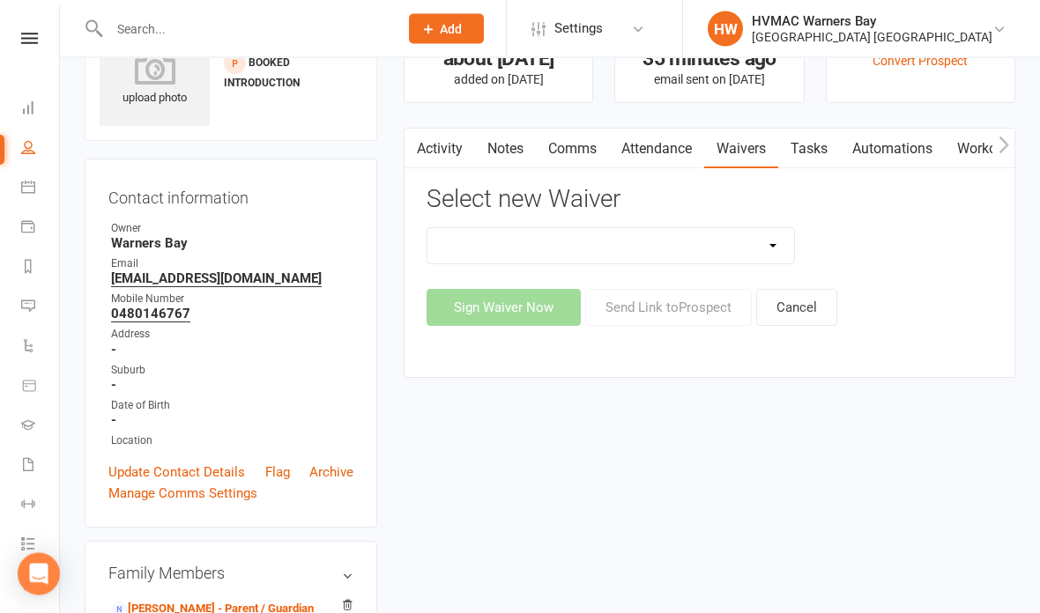
scroll to position [82, 0]
click at [739, 248] on select "Cancellation Form Cancellation Form - Kinder Kicks Fitness Challenge Goals Asse…" at bounding box center [610, 245] width 367 height 35
select select "3130"
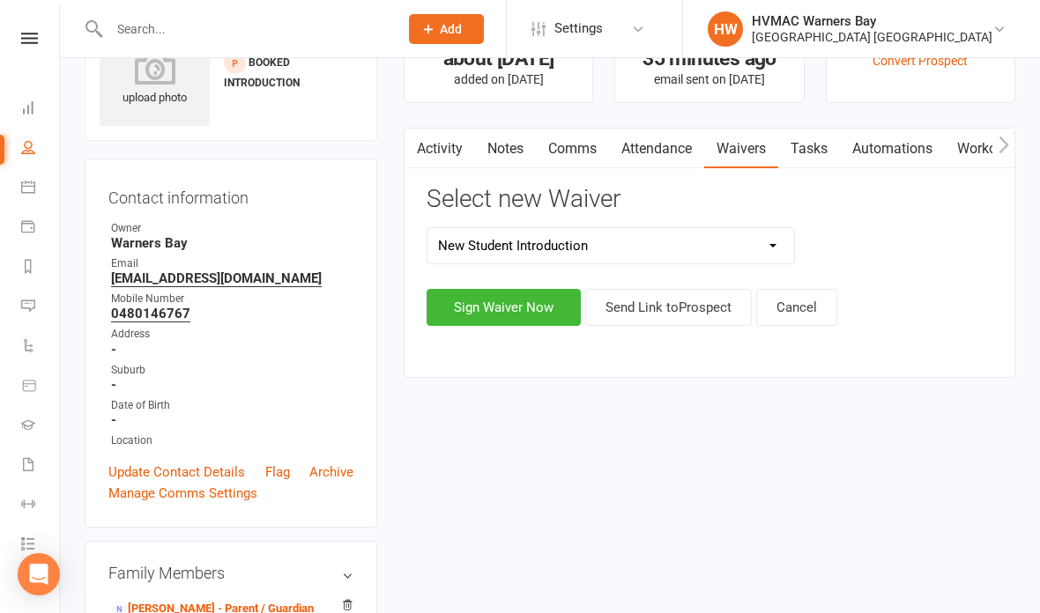
click at [670, 299] on button "Send Link to [GEOGRAPHIC_DATA]" at bounding box center [668, 307] width 167 height 37
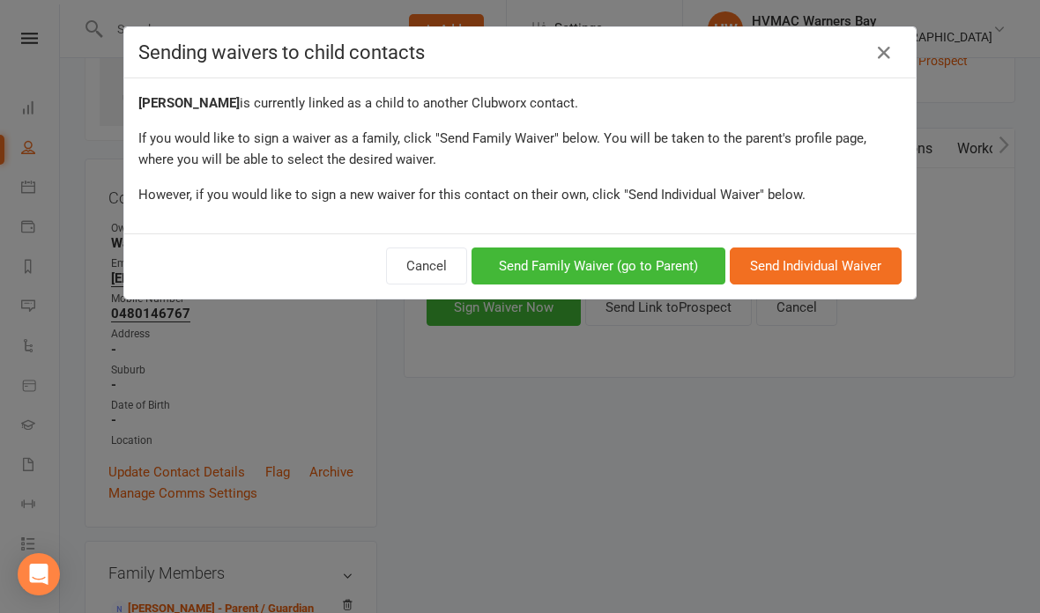
click at [649, 252] on button "Send Family Waiver (go to Parent)" at bounding box center [598, 266] width 254 height 37
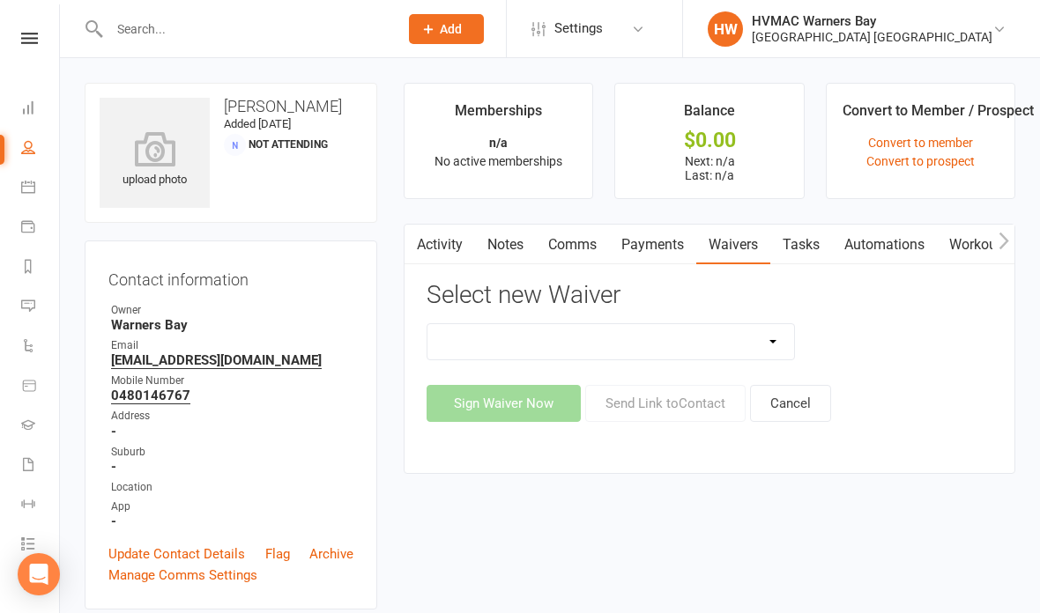
click at [742, 330] on select "Cancellation Form Cancellation Form - Kinder Kicks Fitness Challenge Goals Asse…" at bounding box center [610, 341] width 367 height 35
select select "3130"
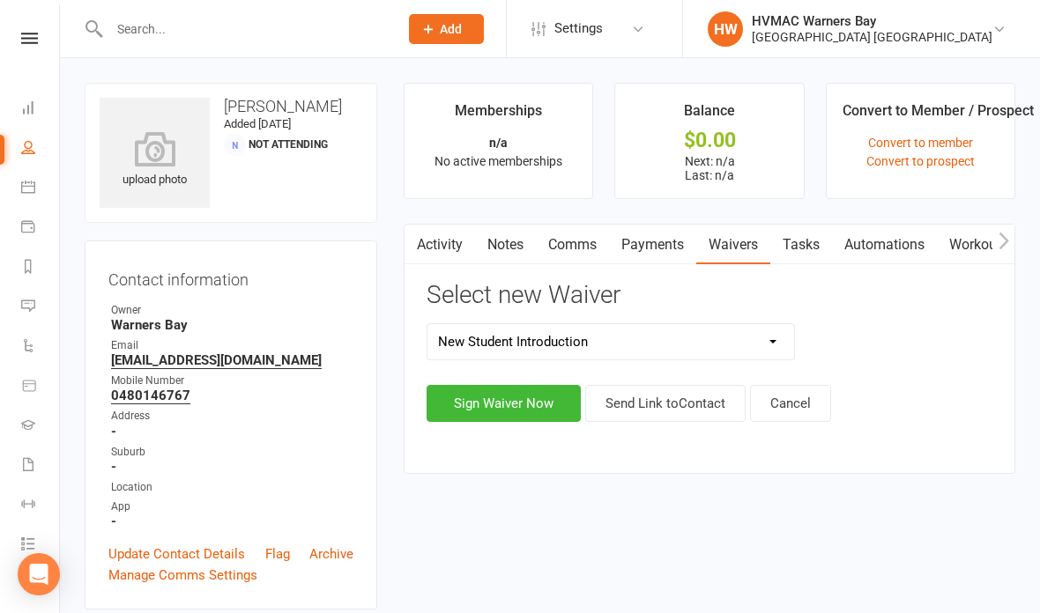
click at [678, 396] on button "Send Link to Contact" at bounding box center [665, 403] width 160 height 37
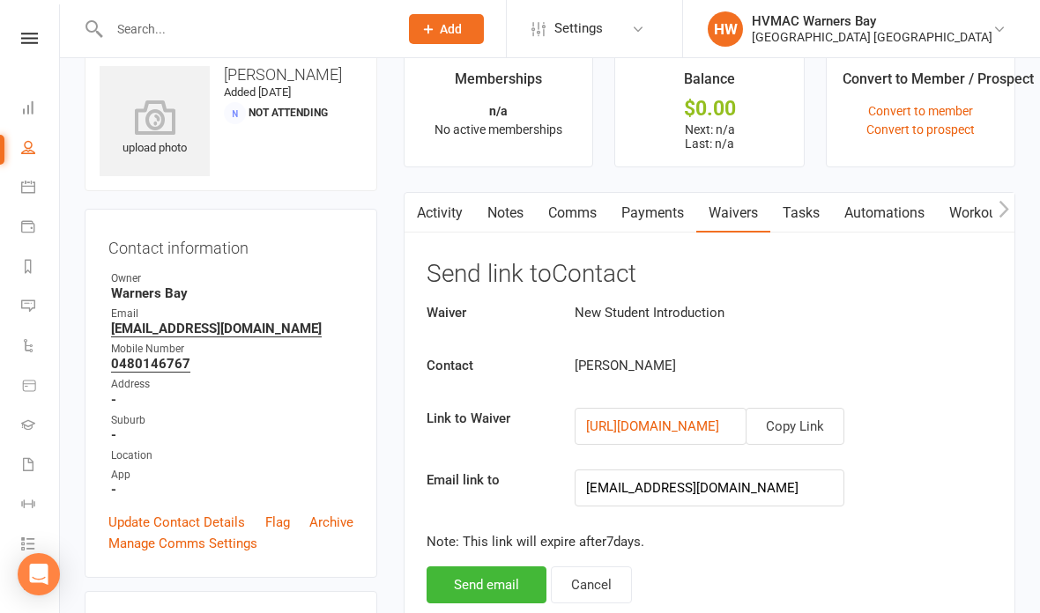
scroll to position [36, 0]
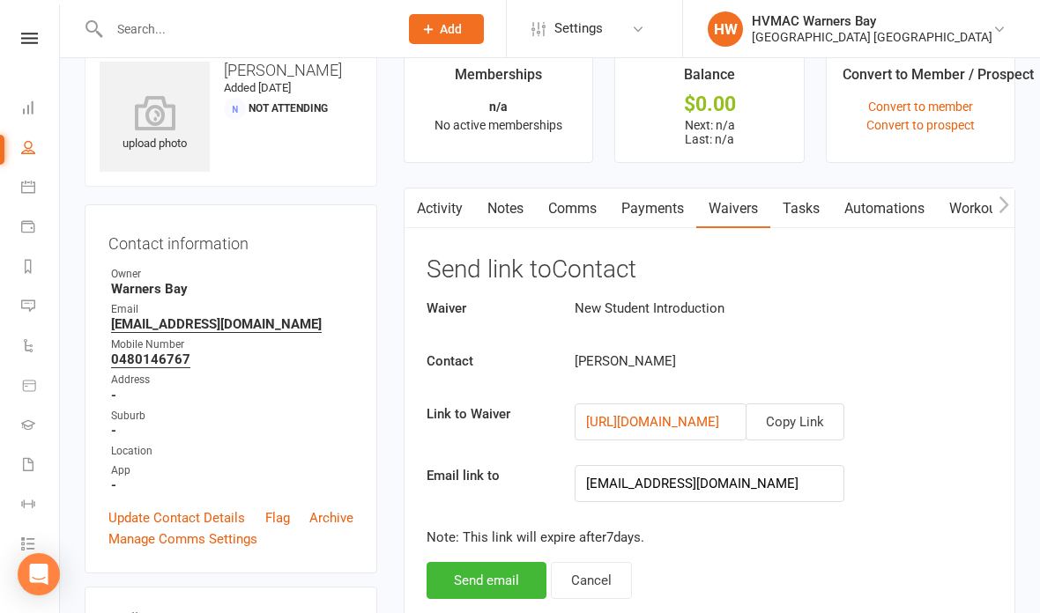
click at [504, 574] on button "Send email" at bounding box center [486, 580] width 120 height 37
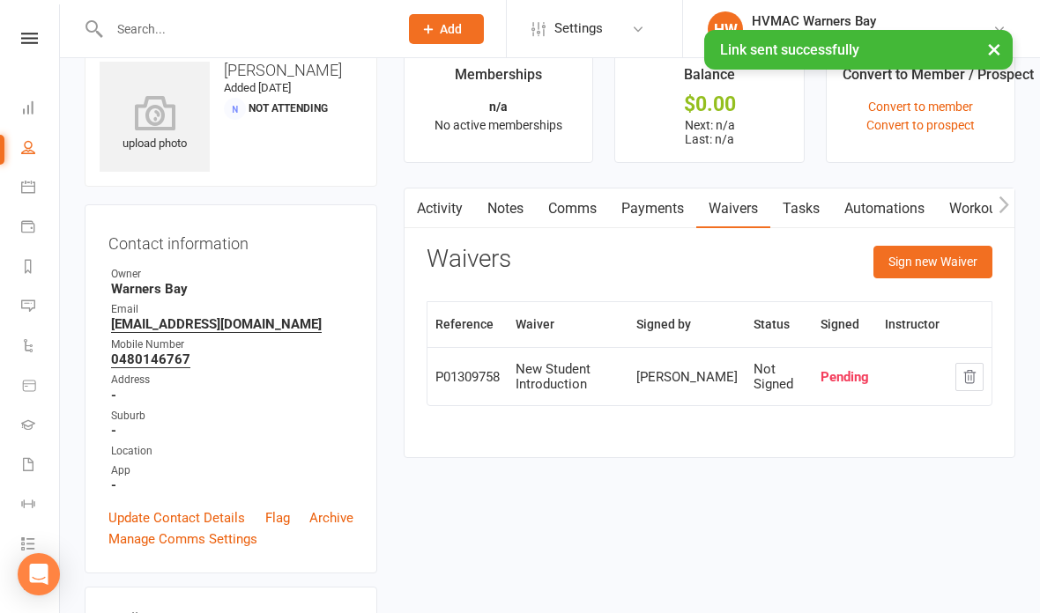
scroll to position [0, 0]
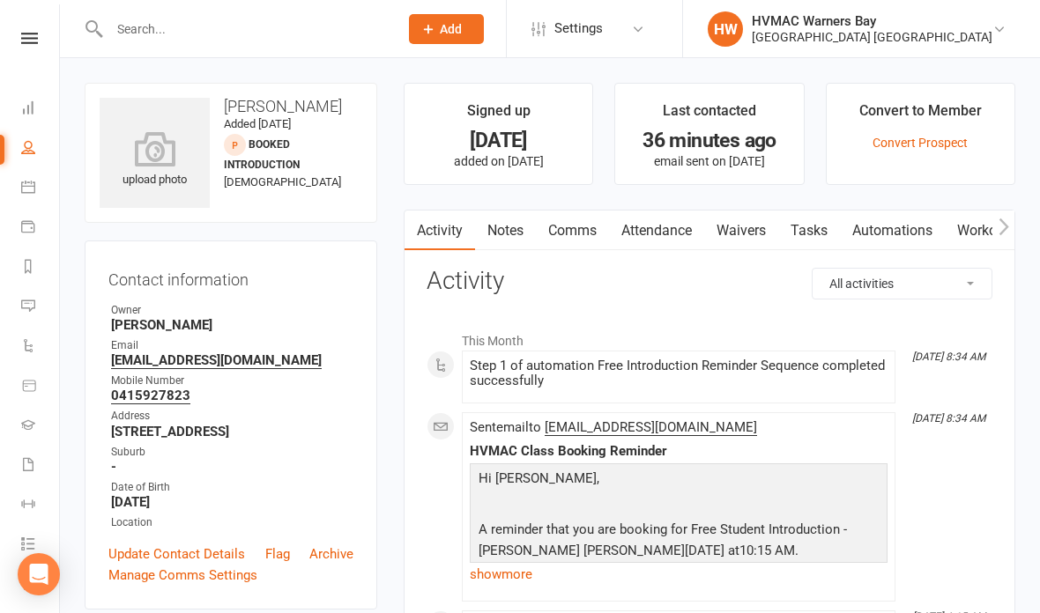
click at [745, 234] on link "Waivers" at bounding box center [741, 231] width 74 height 41
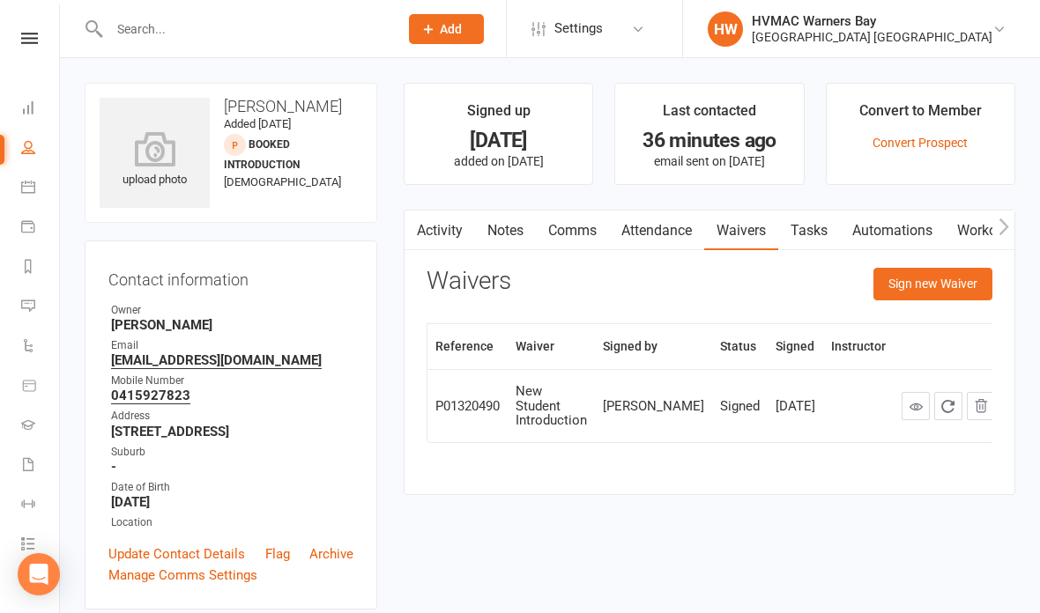
click at [901, 402] on link at bounding box center [915, 406] width 28 height 28
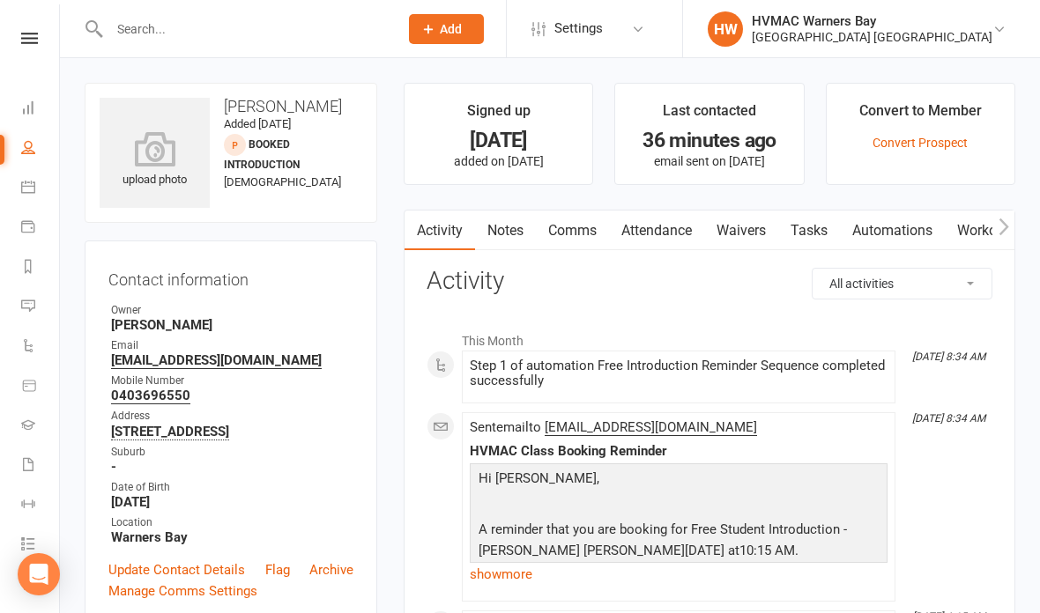
click at [751, 216] on link "Waivers" at bounding box center [741, 231] width 74 height 41
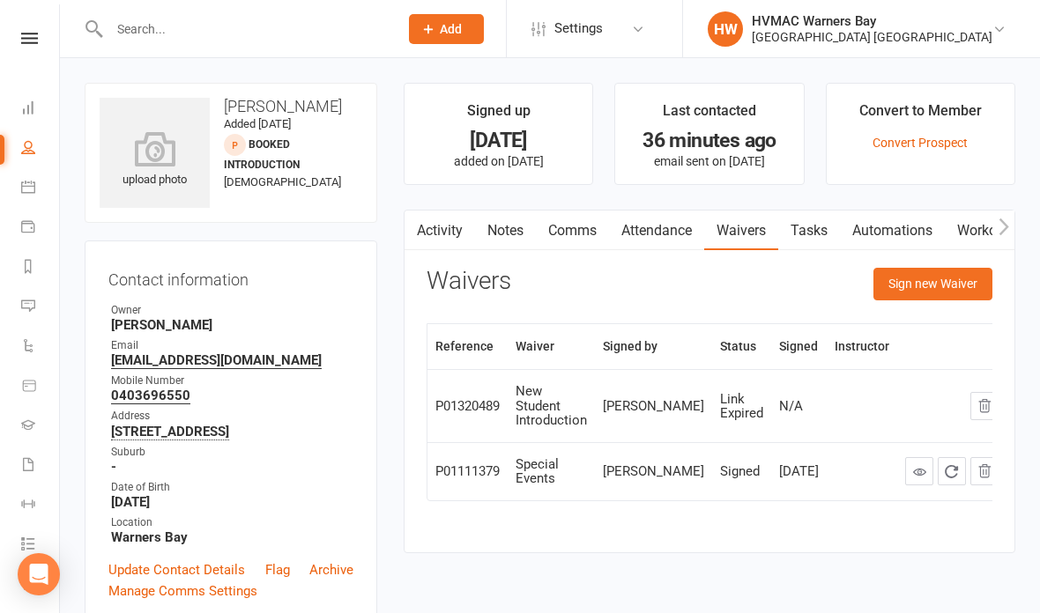
click at [946, 293] on button "Sign new Waiver" at bounding box center [932, 284] width 119 height 32
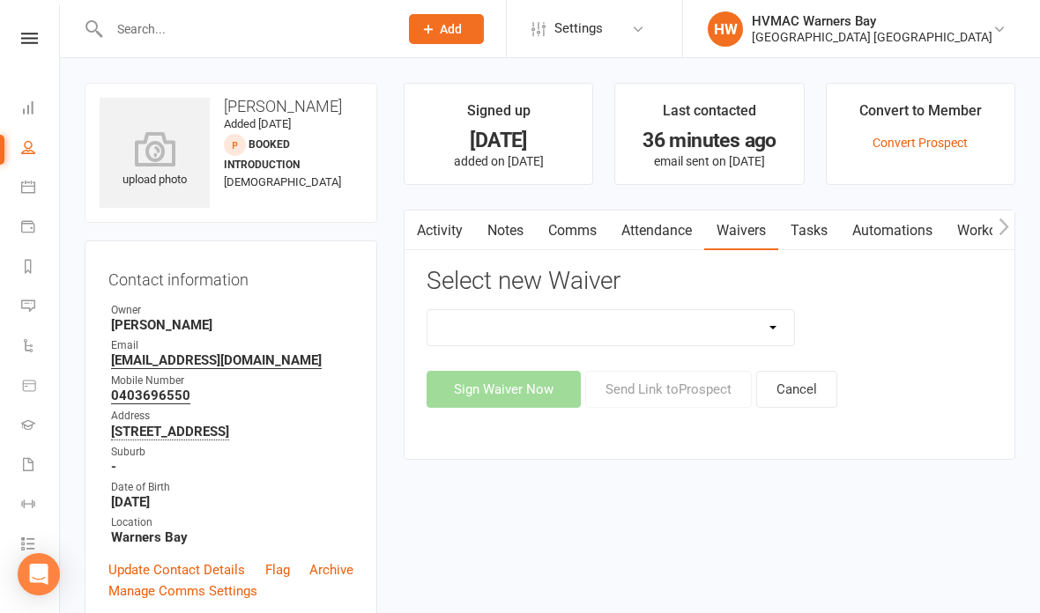
click at [692, 322] on select "Cancellation Form Cancellation Form - Kinder Kicks Fitness Challenge Goals Asse…" at bounding box center [610, 327] width 367 height 35
select select "3130"
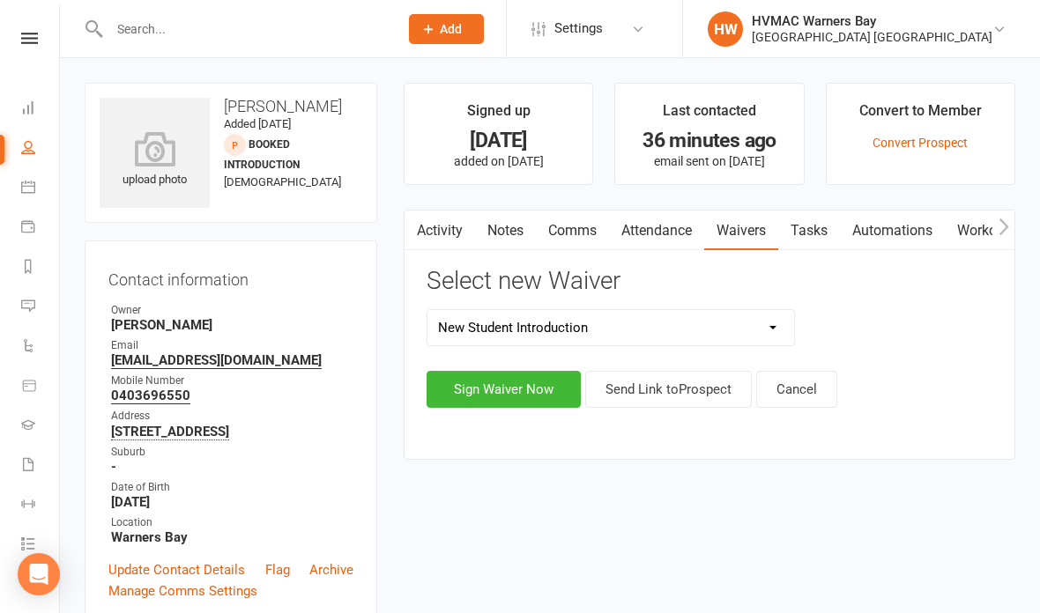
click at [667, 377] on button "Send Link to [GEOGRAPHIC_DATA]" at bounding box center [668, 389] width 167 height 37
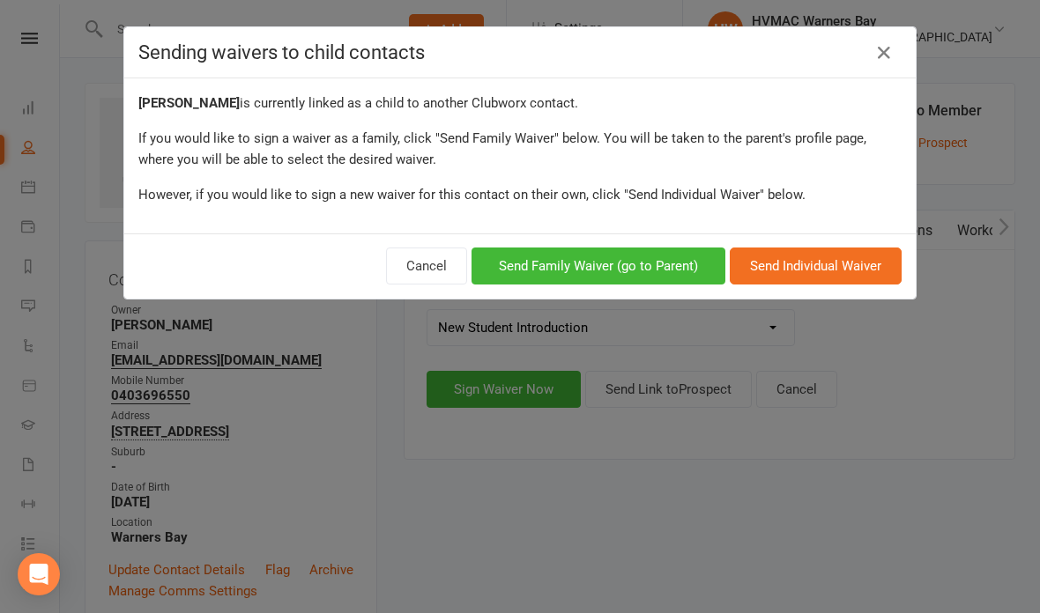
click at [677, 265] on button "Send Family Waiver (go to Parent)" at bounding box center [598, 266] width 254 height 37
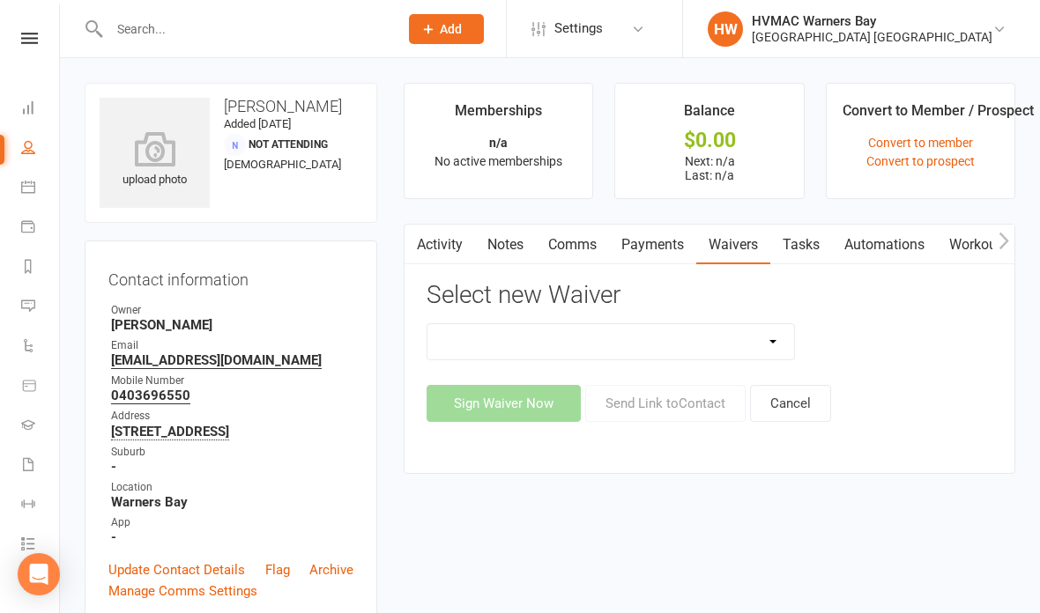
click at [737, 246] on link "Waivers" at bounding box center [733, 245] width 74 height 41
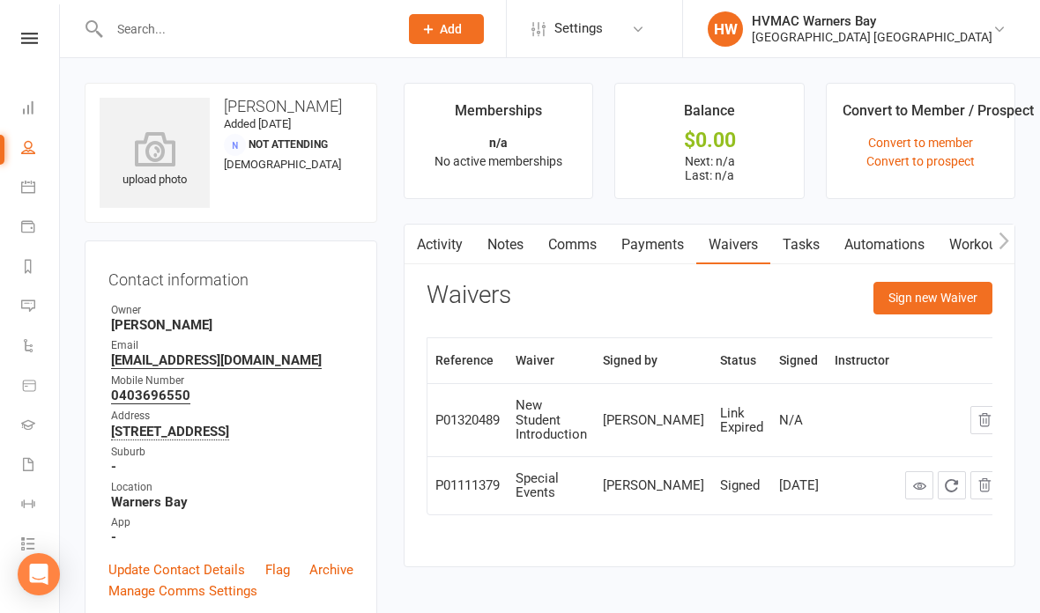
click at [920, 293] on button "Sign new Waiver" at bounding box center [932, 298] width 119 height 32
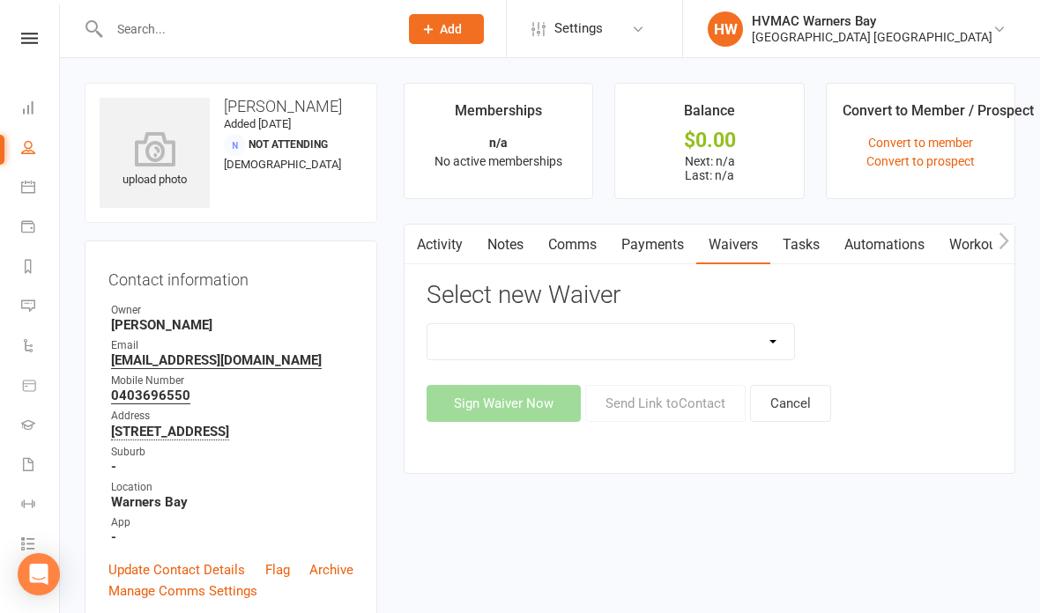
click at [724, 333] on select "Cancellation Form Cancellation Form - Kinder Kicks Fitness Challenge Goals Asse…" at bounding box center [610, 341] width 367 height 35
select select "3130"
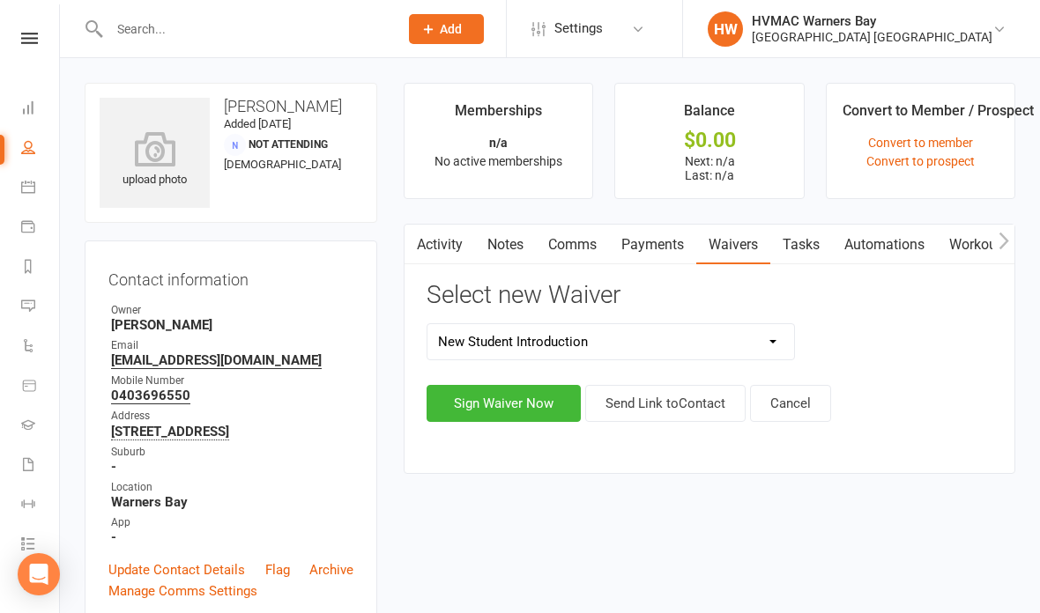
click at [669, 401] on button "Send Link to Contact" at bounding box center [665, 403] width 160 height 37
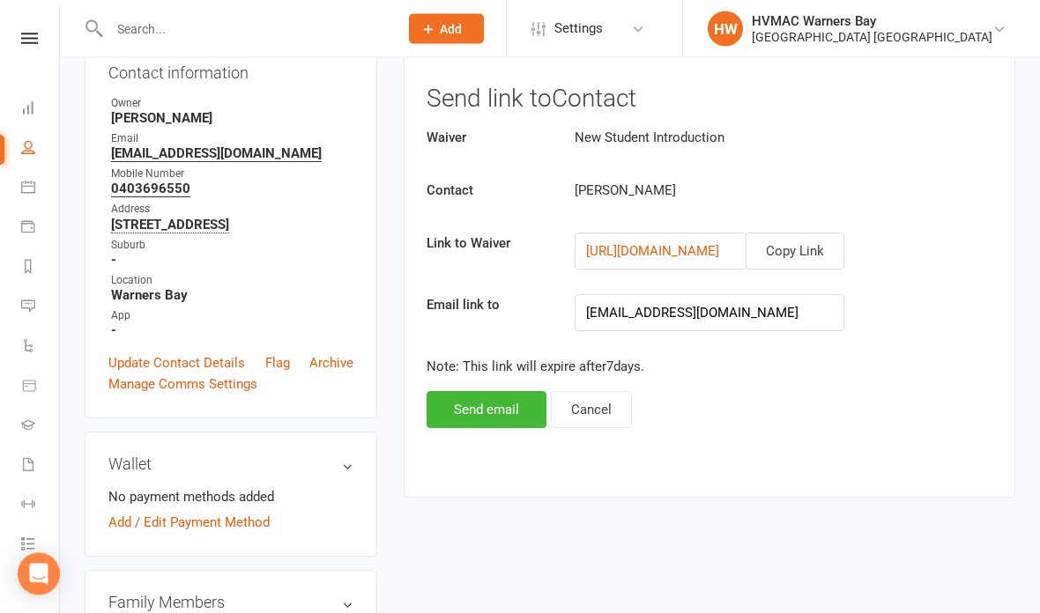
scroll to position [208, 0]
click at [485, 416] on button "Send email" at bounding box center [486, 408] width 120 height 37
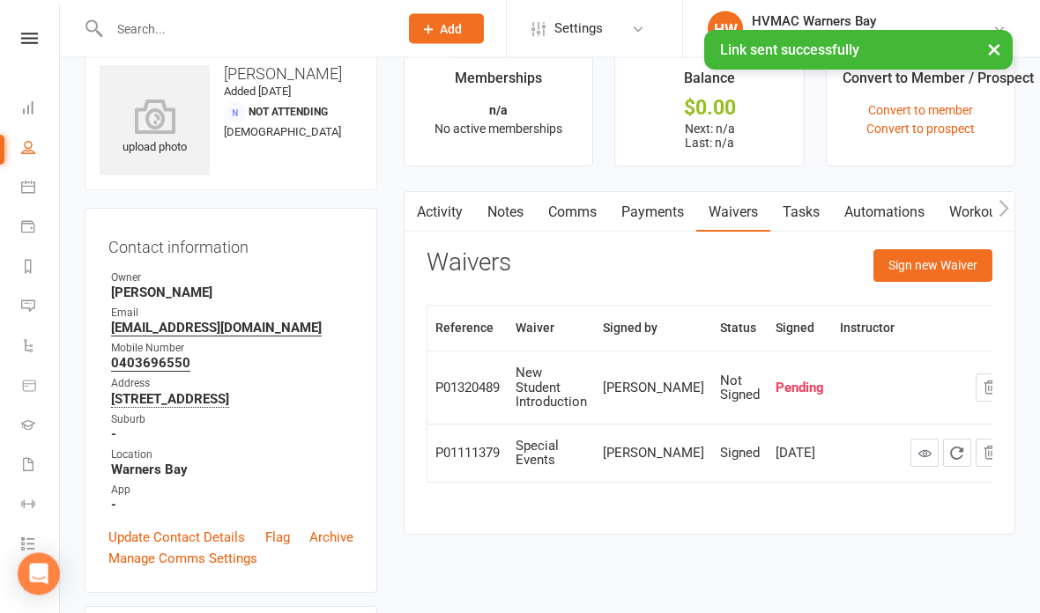
scroll to position [0, 0]
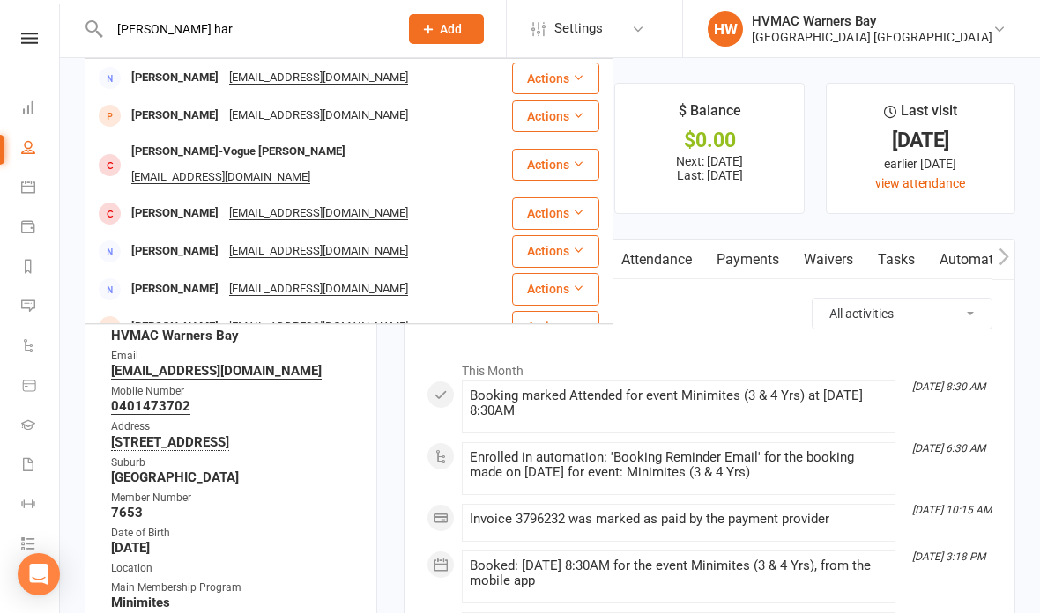
type input "[PERSON_NAME] har"
click at [413, 112] on div "[PERSON_NAME] [EMAIL_ADDRESS][DOMAIN_NAME]" at bounding box center [298, 116] width 424 height 36
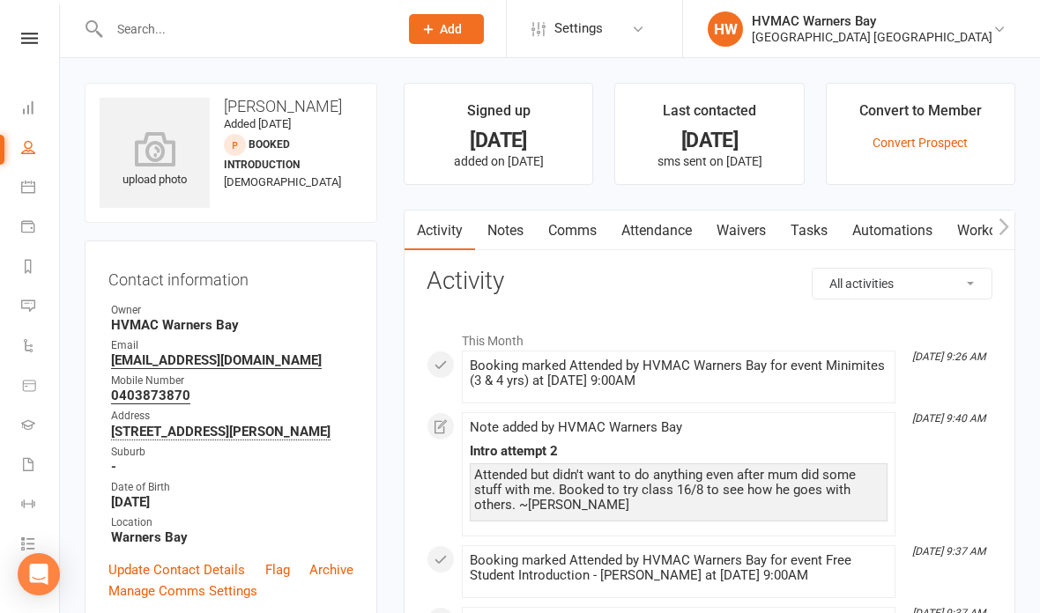
click at [737, 239] on link "Waivers" at bounding box center [741, 231] width 74 height 41
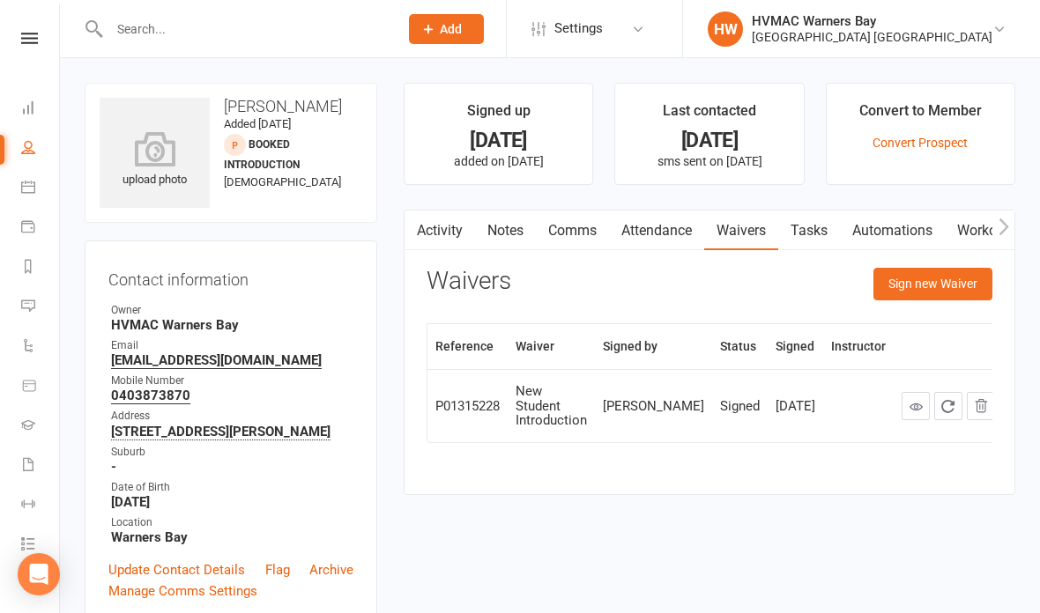
click at [262, 21] on input "text" at bounding box center [245, 29] width 282 height 25
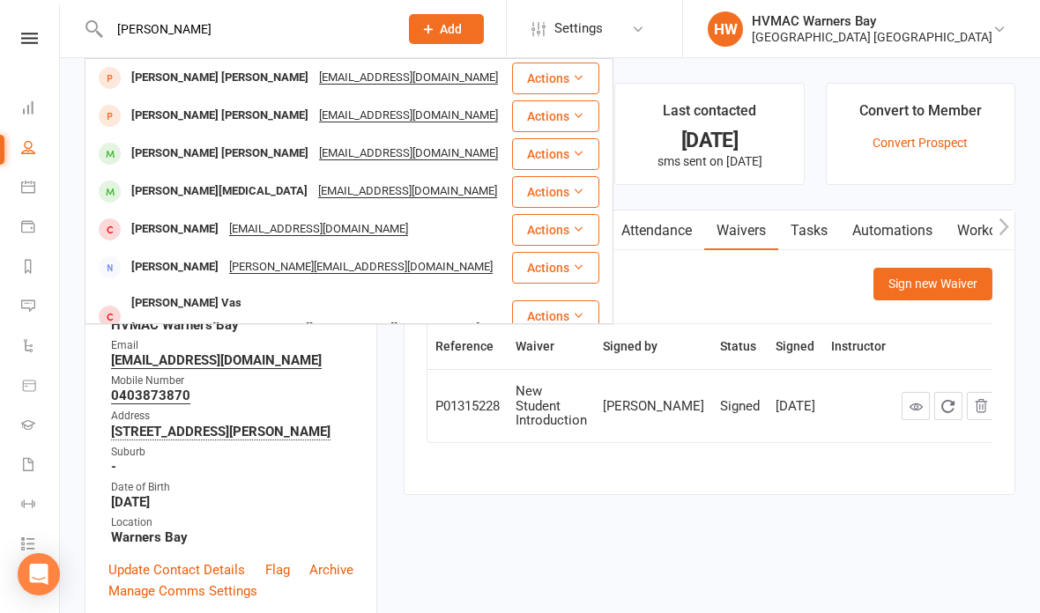
type input "[PERSON_NAME]"
click at [403, 153] on div "Nixon Fordham jorjajaide@hotmail.com" at bounding box center [298, 154] width 424 height 36
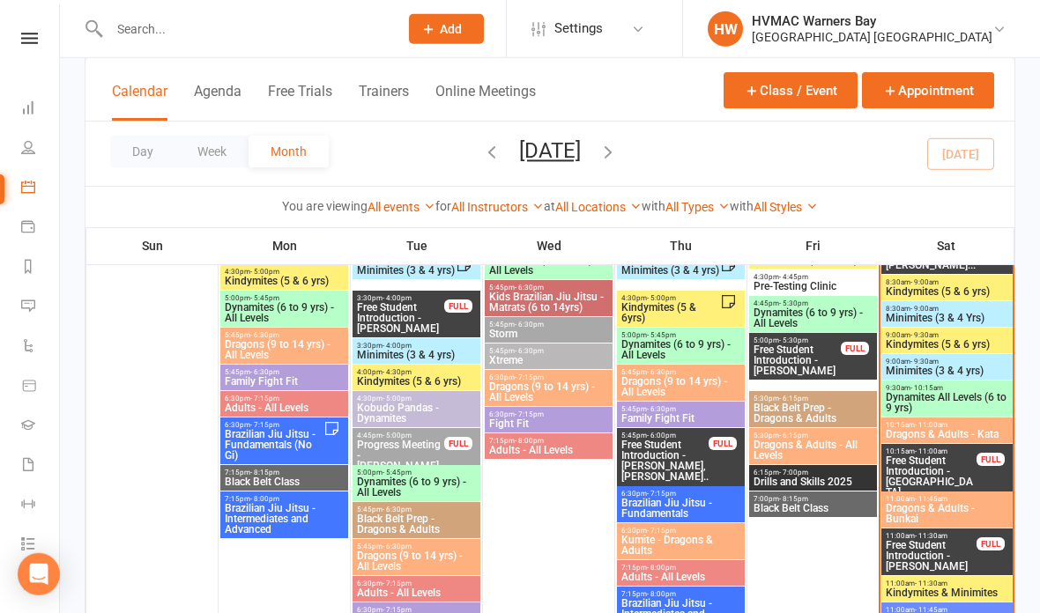
click at [969, 466] on span "Free Student Introduction - Isla Sullivan, Violet ..." at bounding box center [931, 486] width 93 height 63
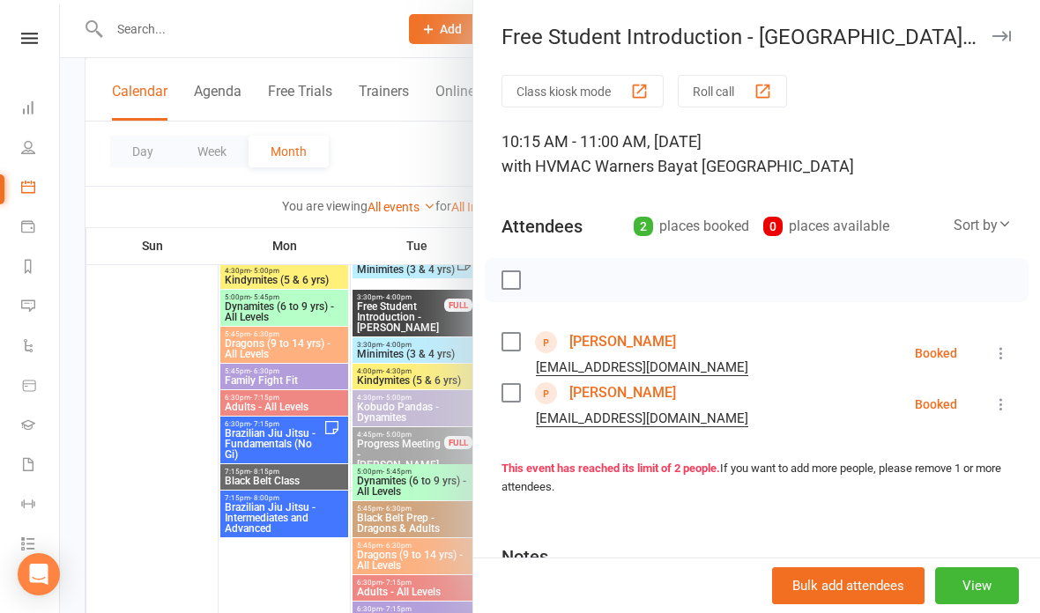
click at [302, 346] on div at bounding box center [550, 306] width 980 height 613
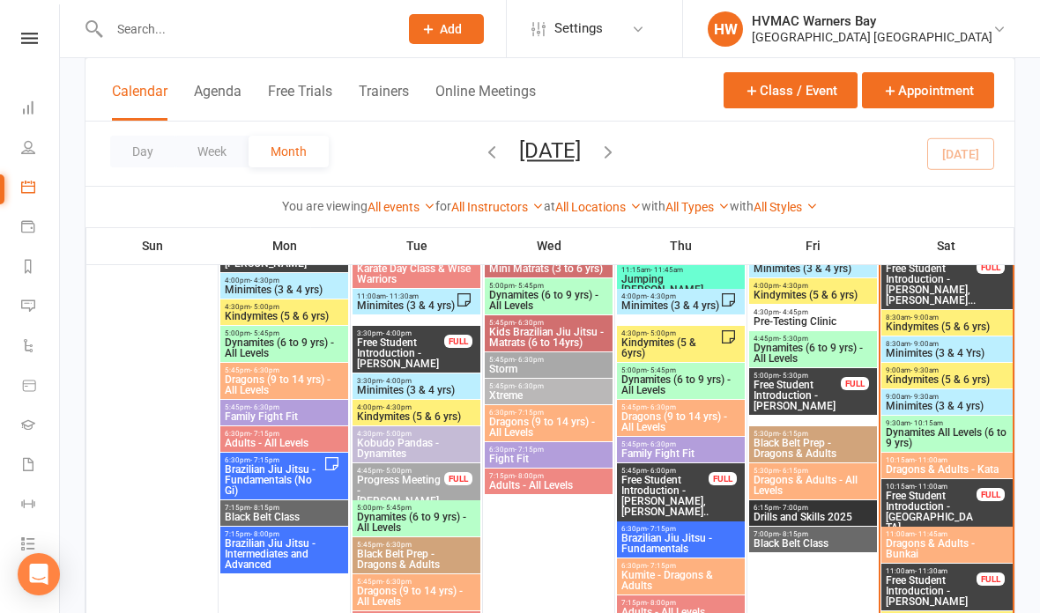
scroll to position [1648, 0]
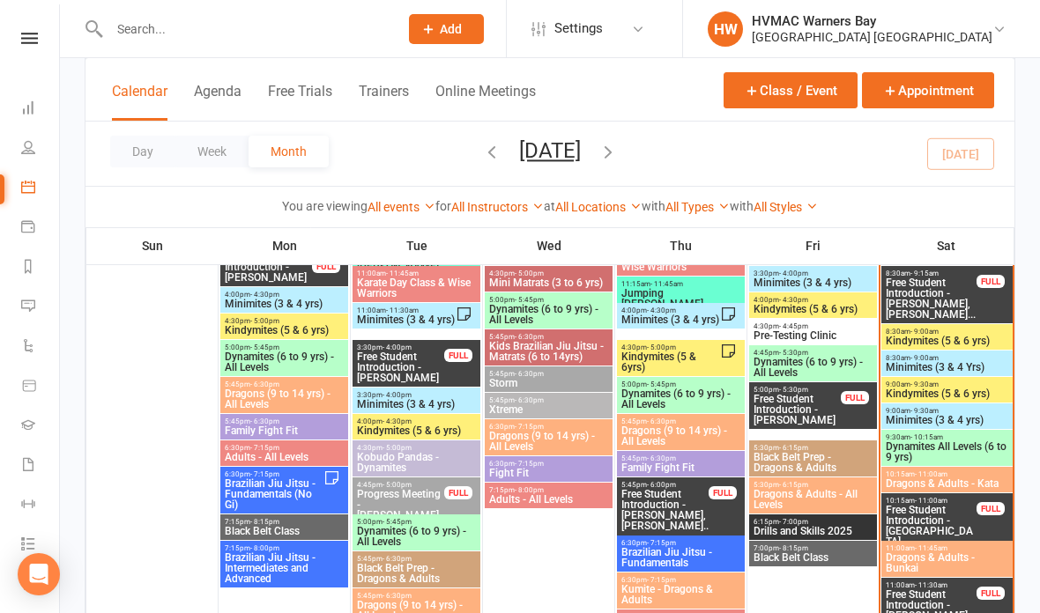
click at [959, 513] on span "Free Student Introduction - Isla Sullivan, Violet ..." at bounding box center [931, 536] width 93 height 63
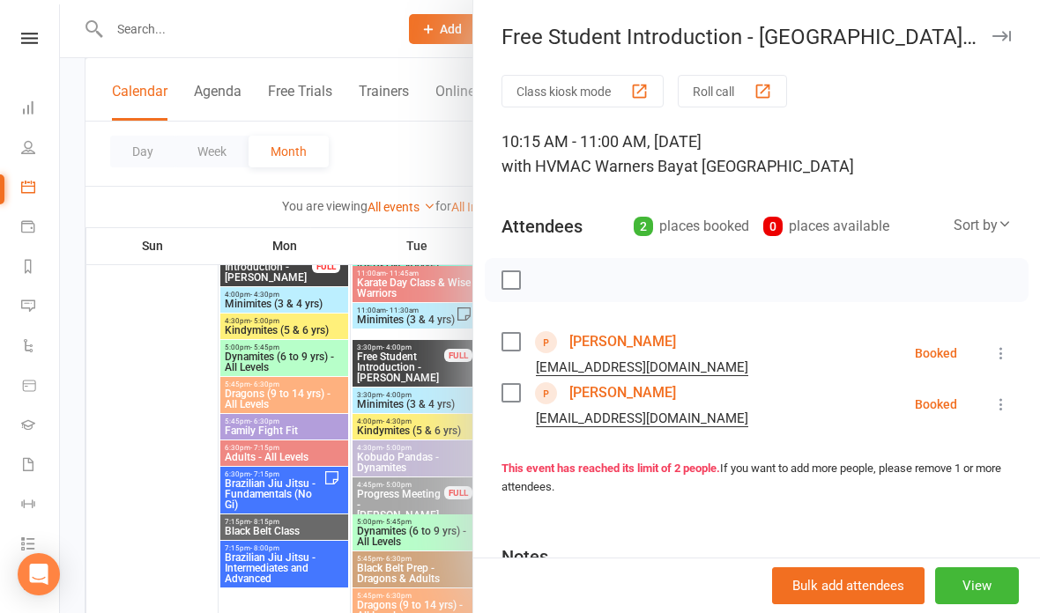
click at [361, 382] on div at bounding box center [550, 306] width 980 height 613
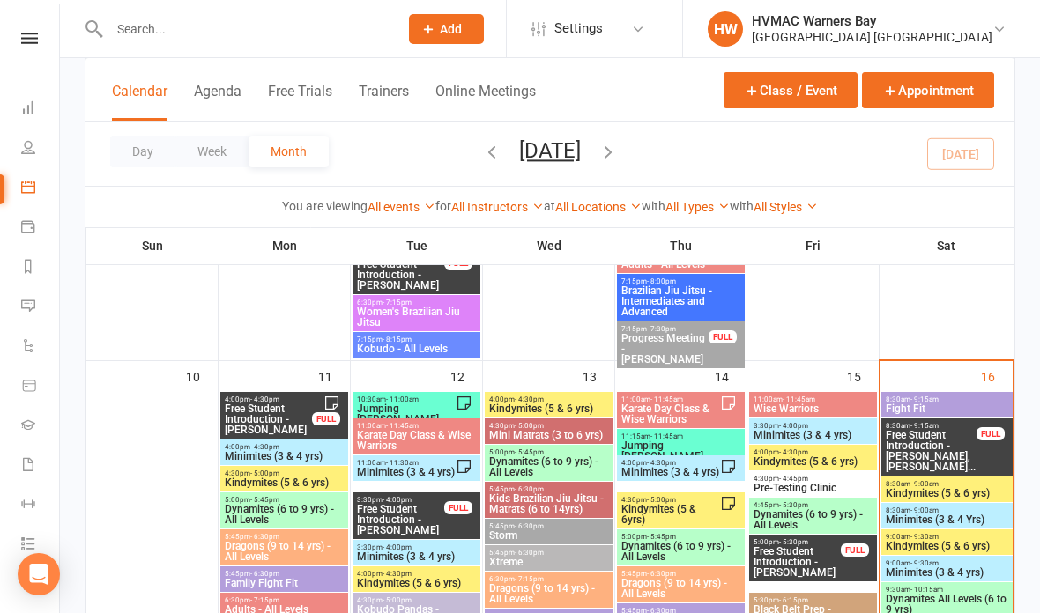
scroll to position [1501, 0]
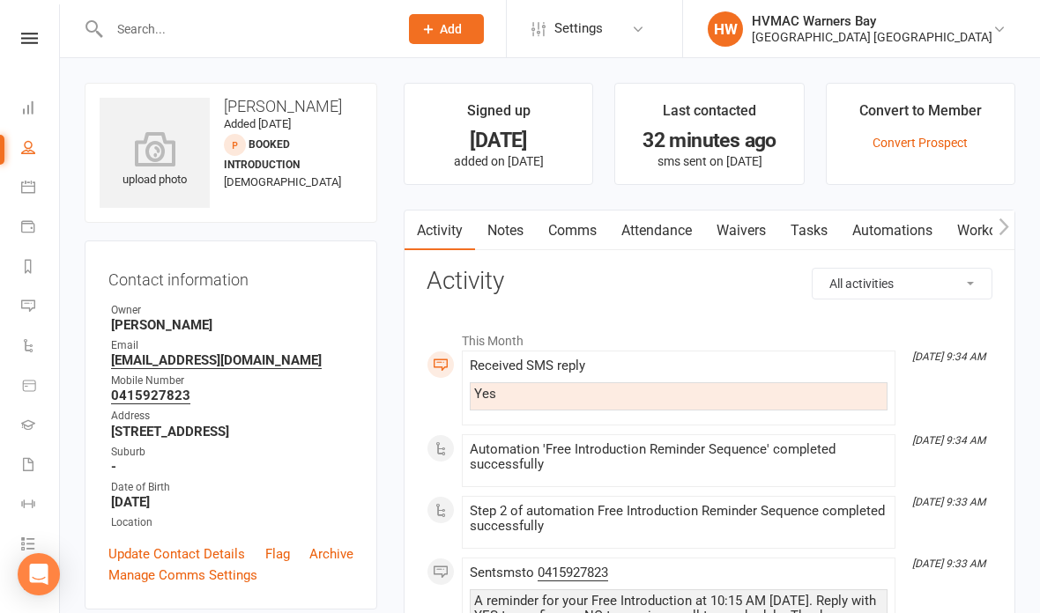
click at [744, 235] on link "Waivers" at bounding box center [741, 231] width 74 height 41
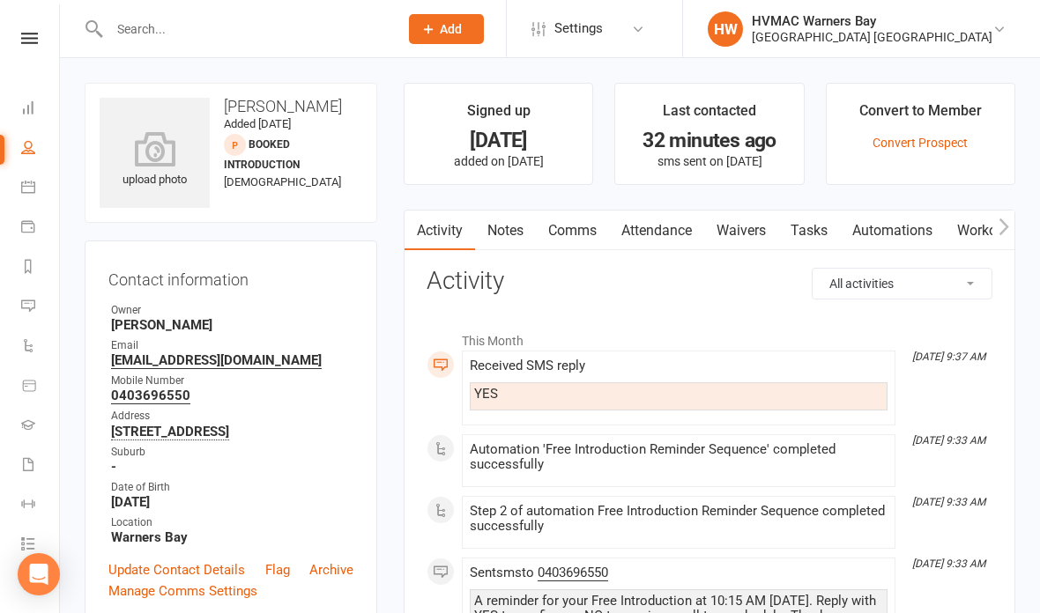
click at [748, 226] on link "Waivers" at bounding box center [741, 231] width 74 height 41
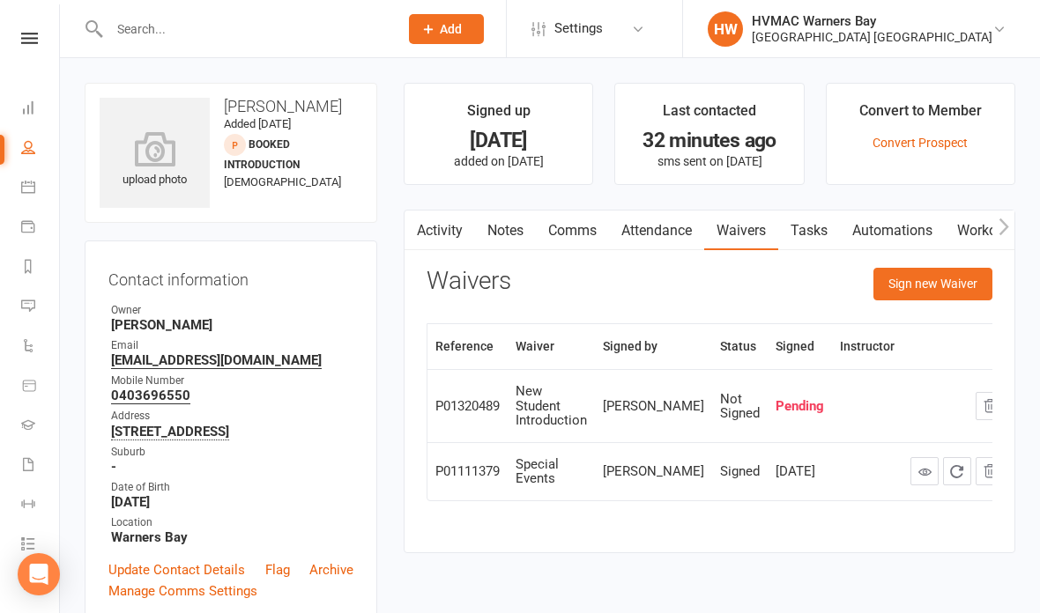
click at [918, 465] on icon at bounding box center [924, 471] width 13 height 13
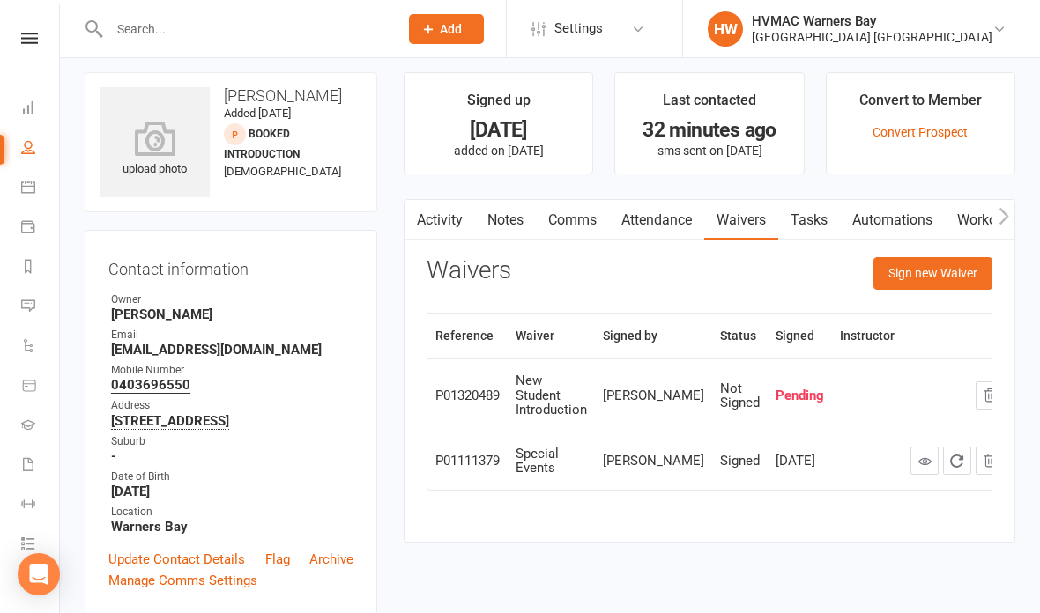
scroll to position [7, 0]
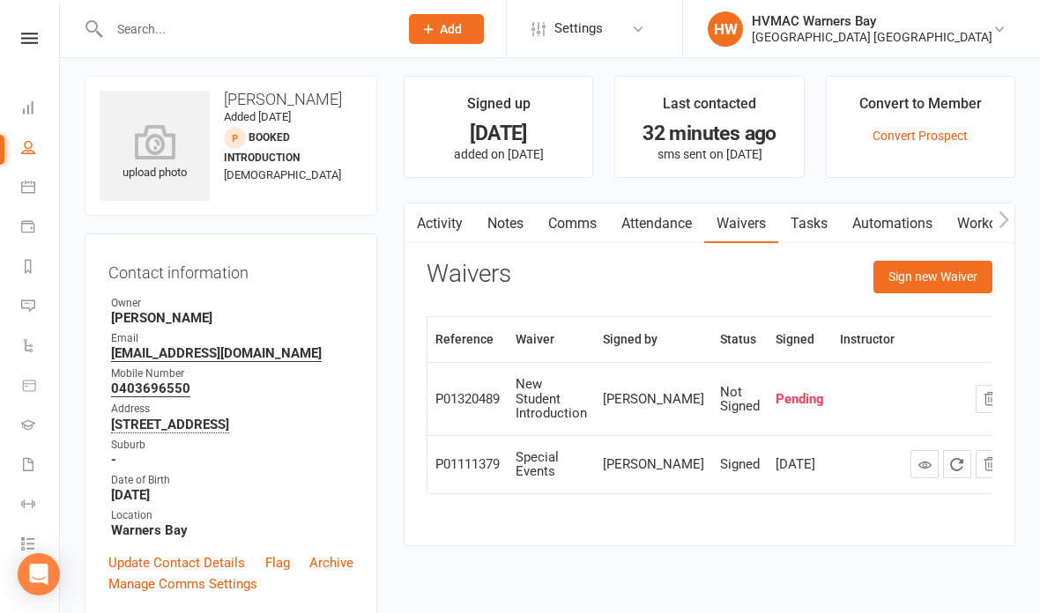
click at [910, 451] on link at bounding box center [924, 464] width 28 height 28
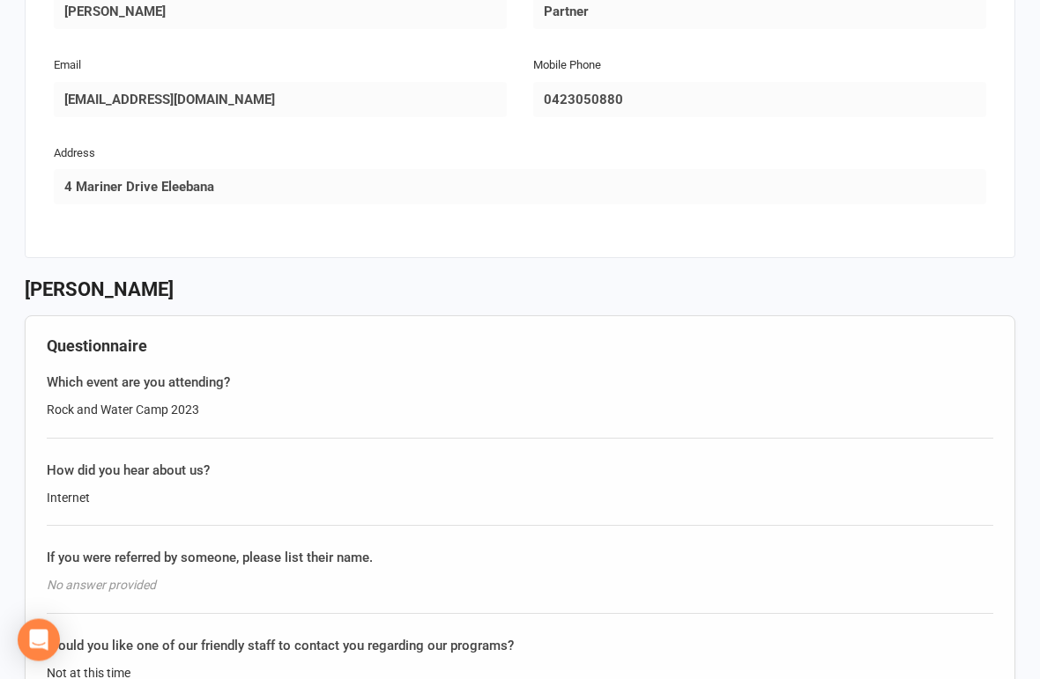
scroll to position [2246, 0]
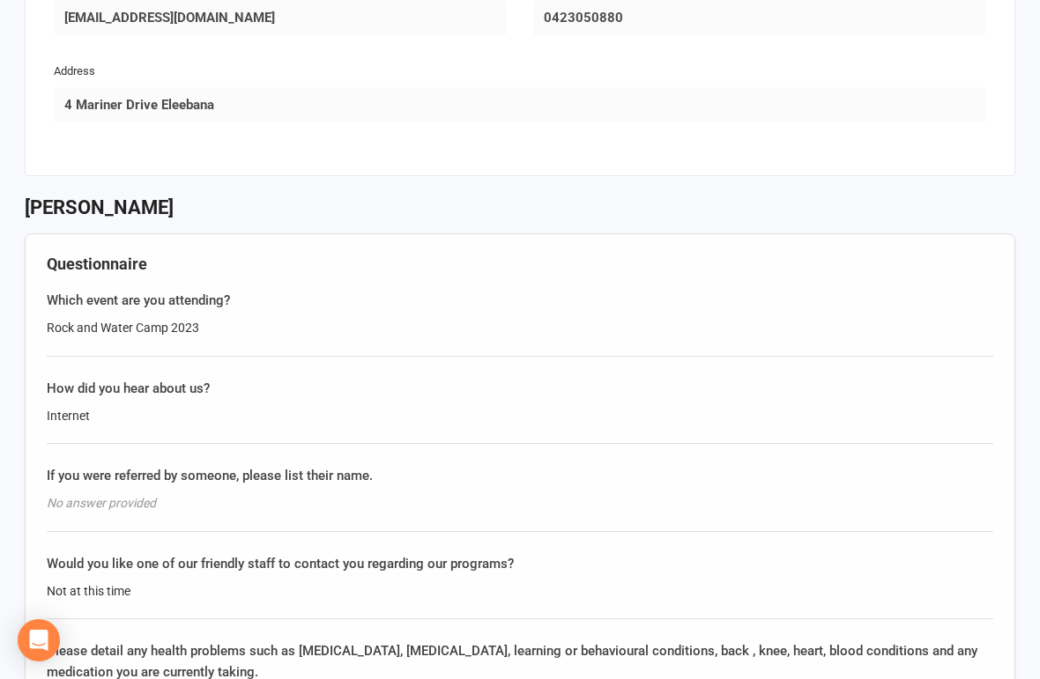
scroll to position [2329, 0]
